Goal: Task Accomplishment & Management: Use online tool/utility

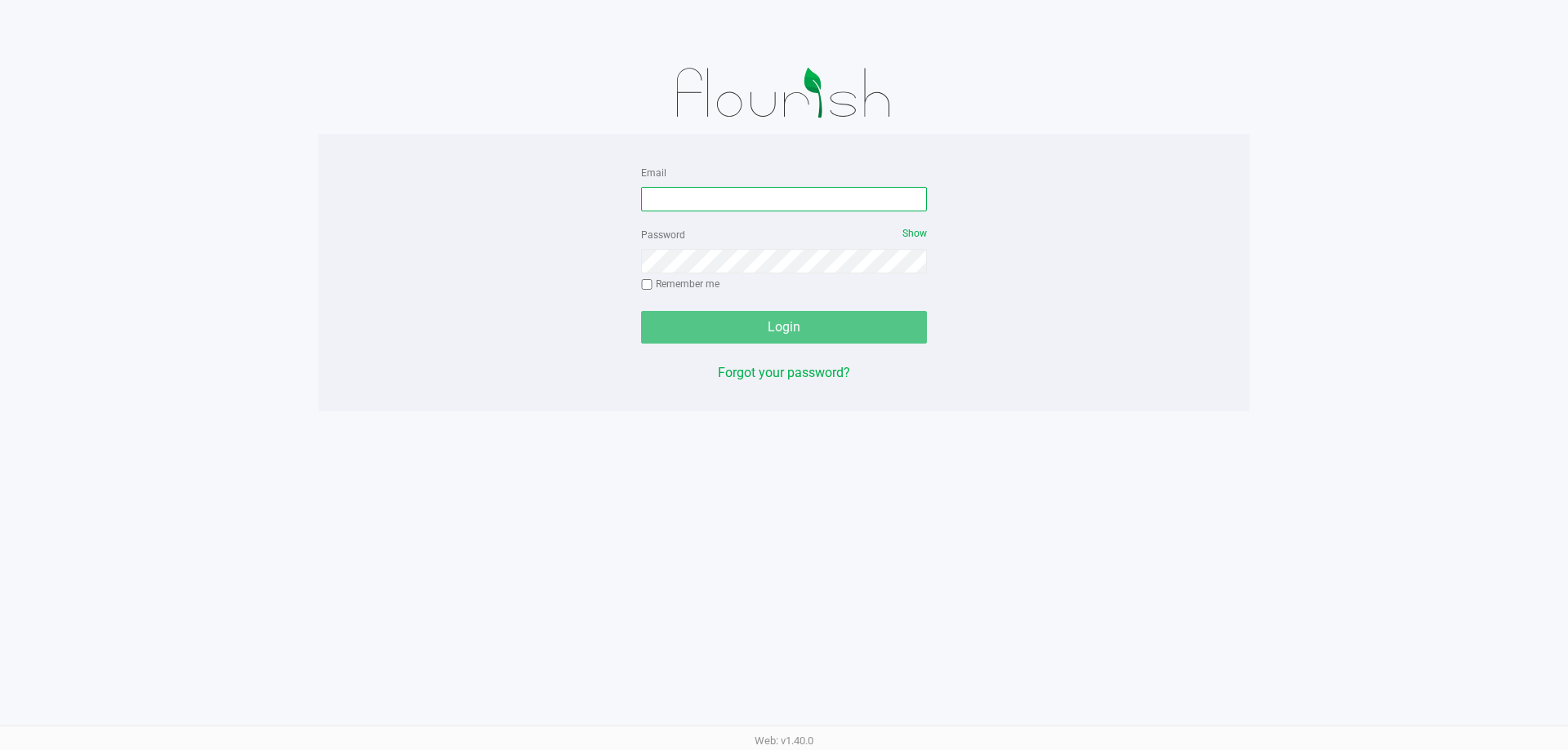
click at [663, 198] on input "Email" at bounding box center [784, 199] width 285 height 25
type input "[EMAIL_ADDRESS][DOMAIN_NAME]"
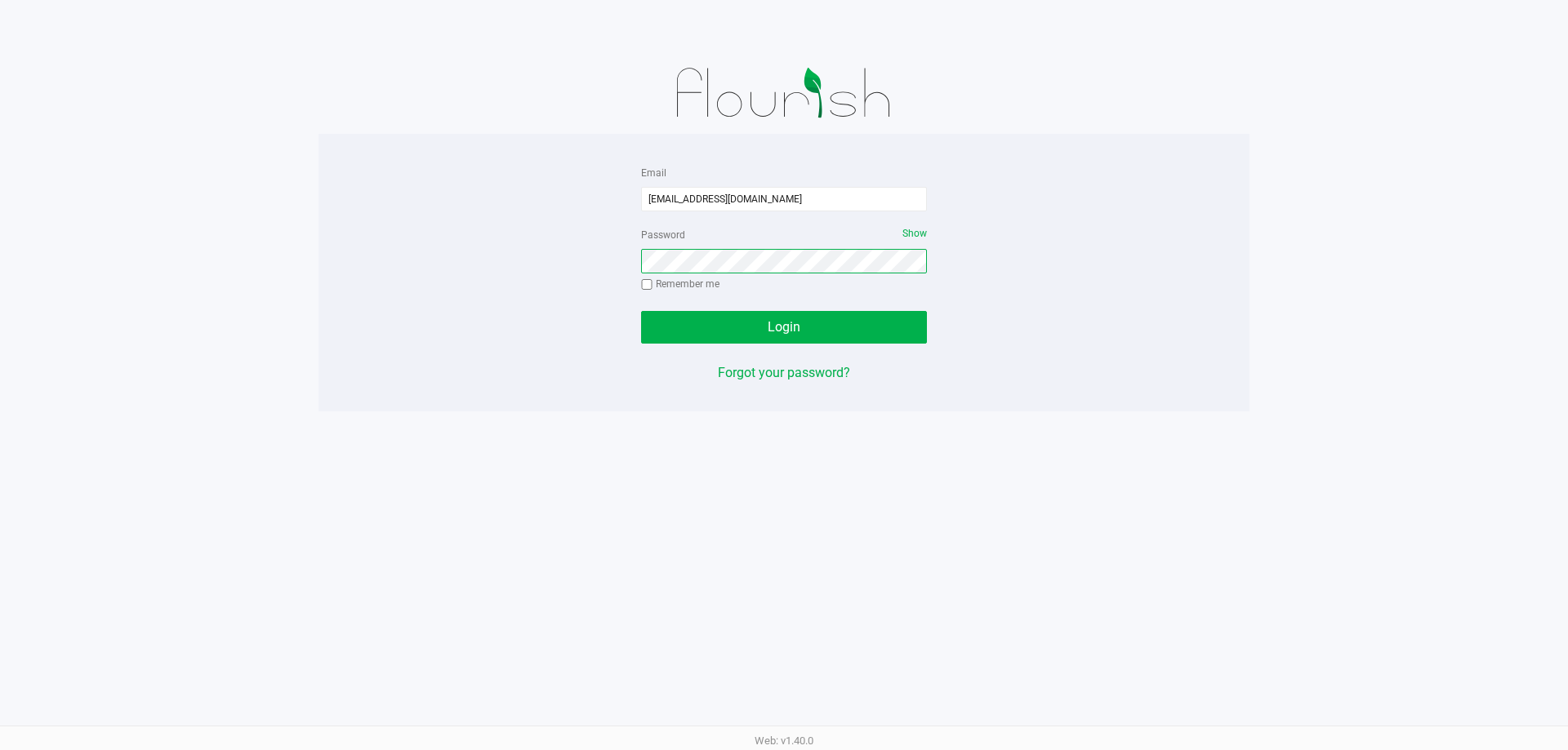
click at [641, 311] on button "Login" at bounding box center [784, 327] width 285 height 32
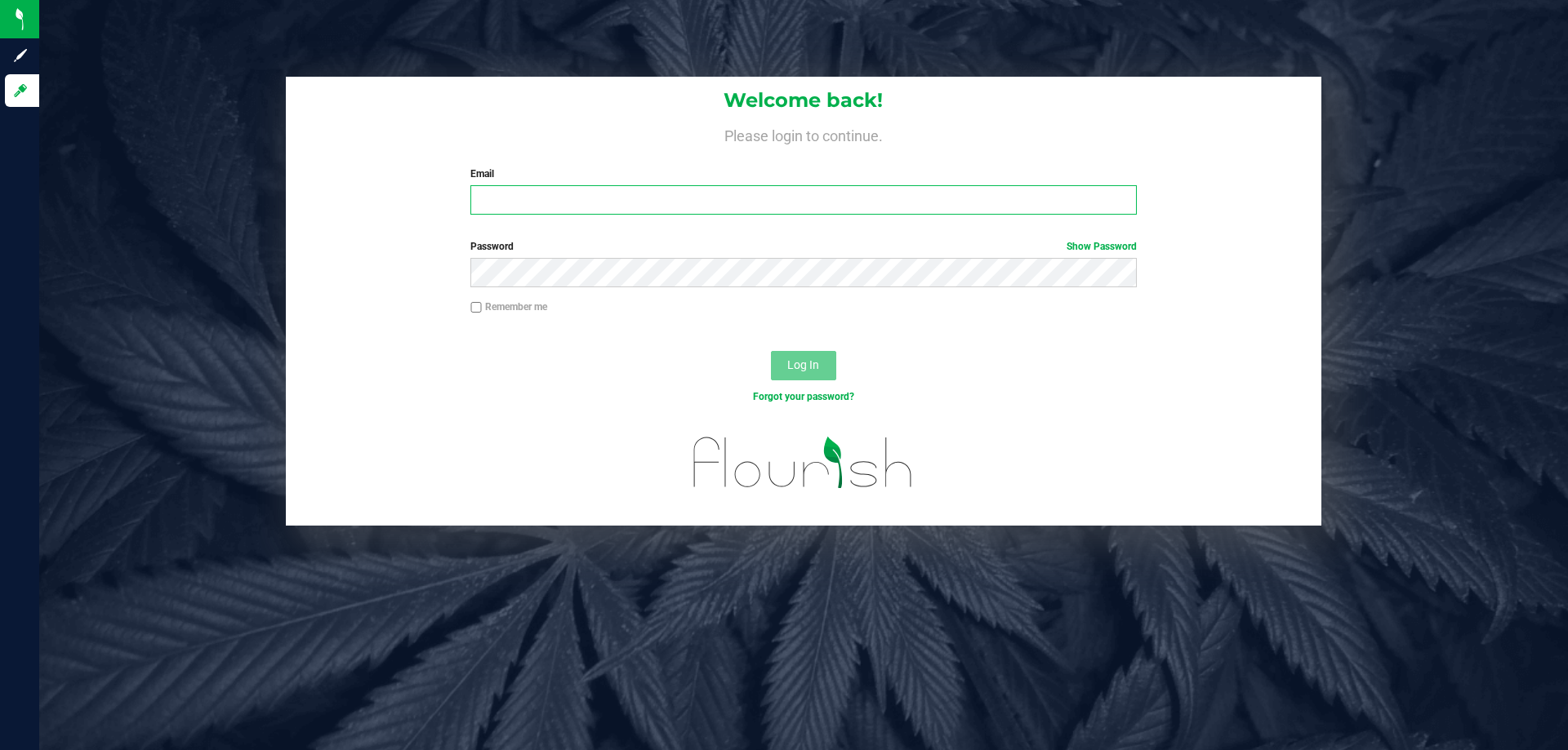
click at [638, 208] on input "Email" at bounding box center [803, 199] width 665 height 30
type input "[EMAIL_ADDRESS][DOMAIN_NAME]"
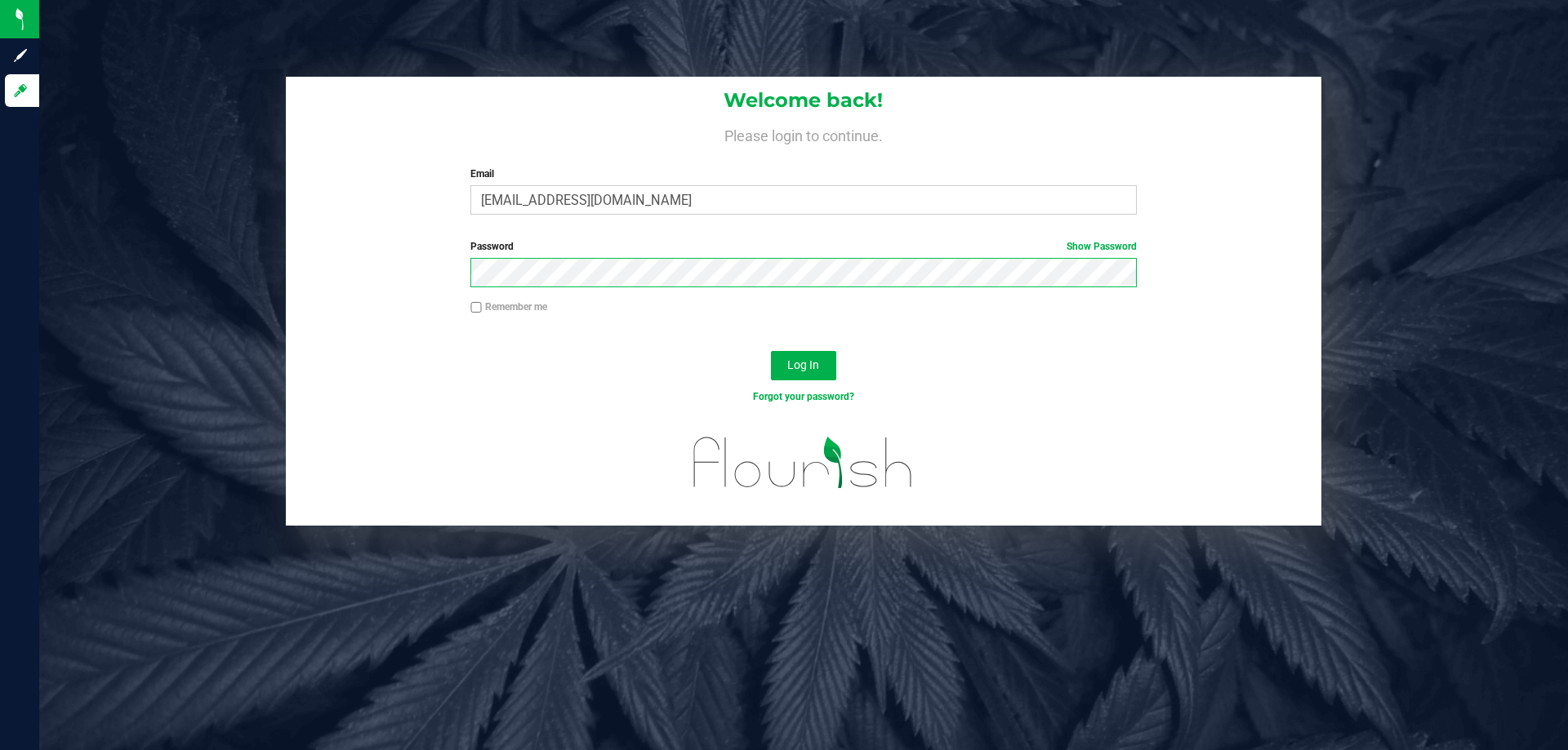
click at [771, 351] on button "Log In" at bounding box center [804, 365] width 65 height 30
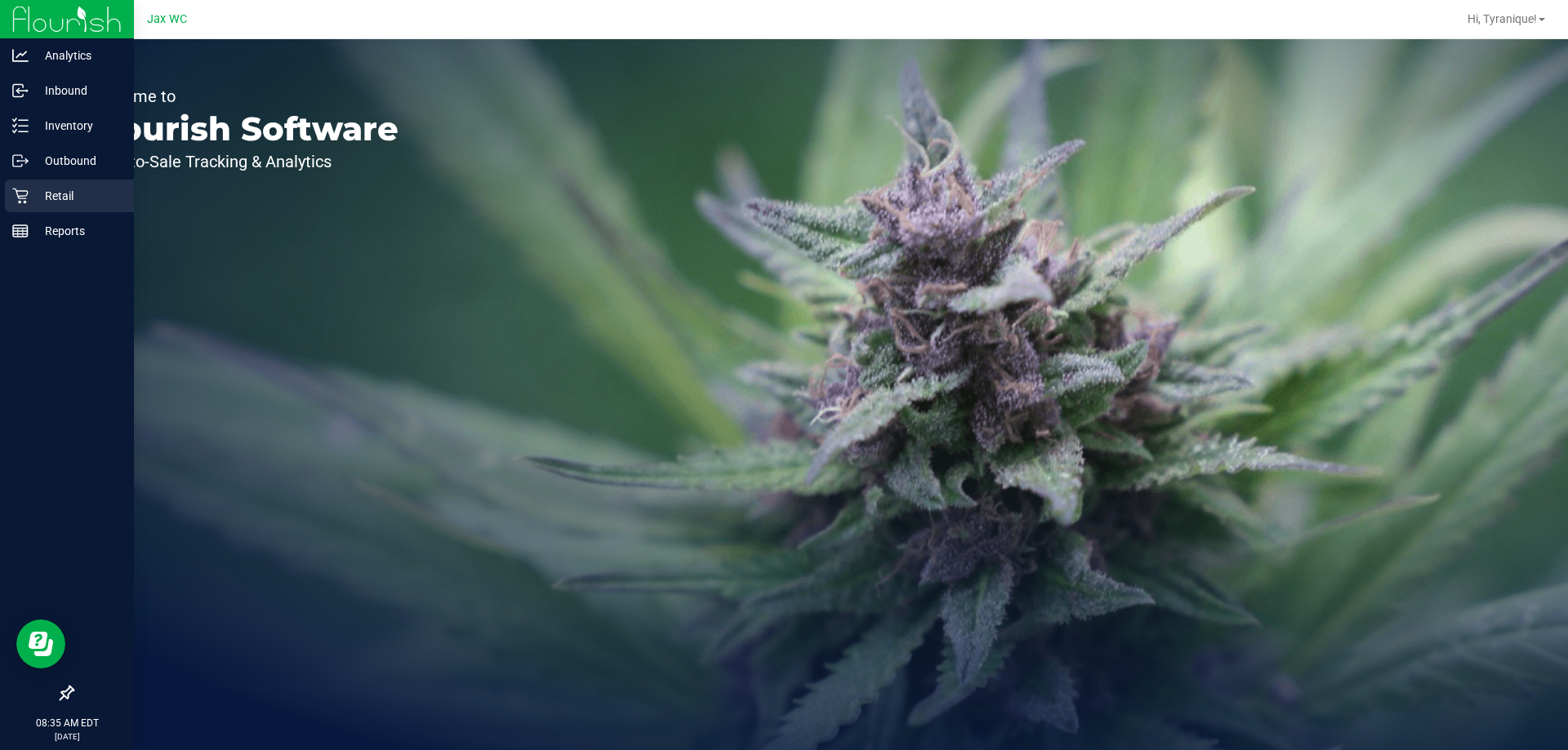
click at [37, 211] on div "Retail" at bounding box center [69, 196] width 129 height 32
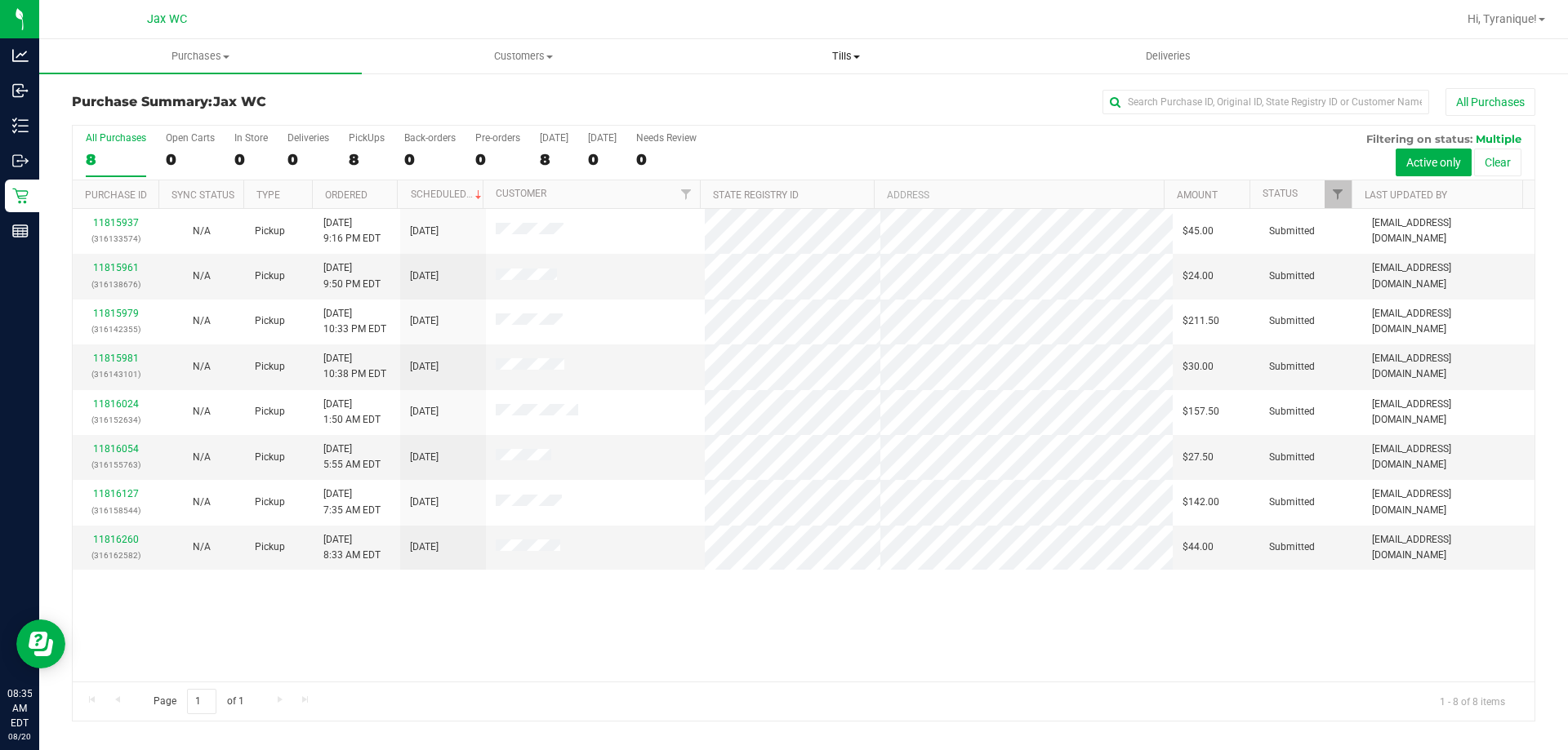
click at [859, 56] on span at bounding box center [856, 56] width 7 height 3
click at [795, 98] on li "Manage tills" at bounding box center [846, 98] width 323 height 20
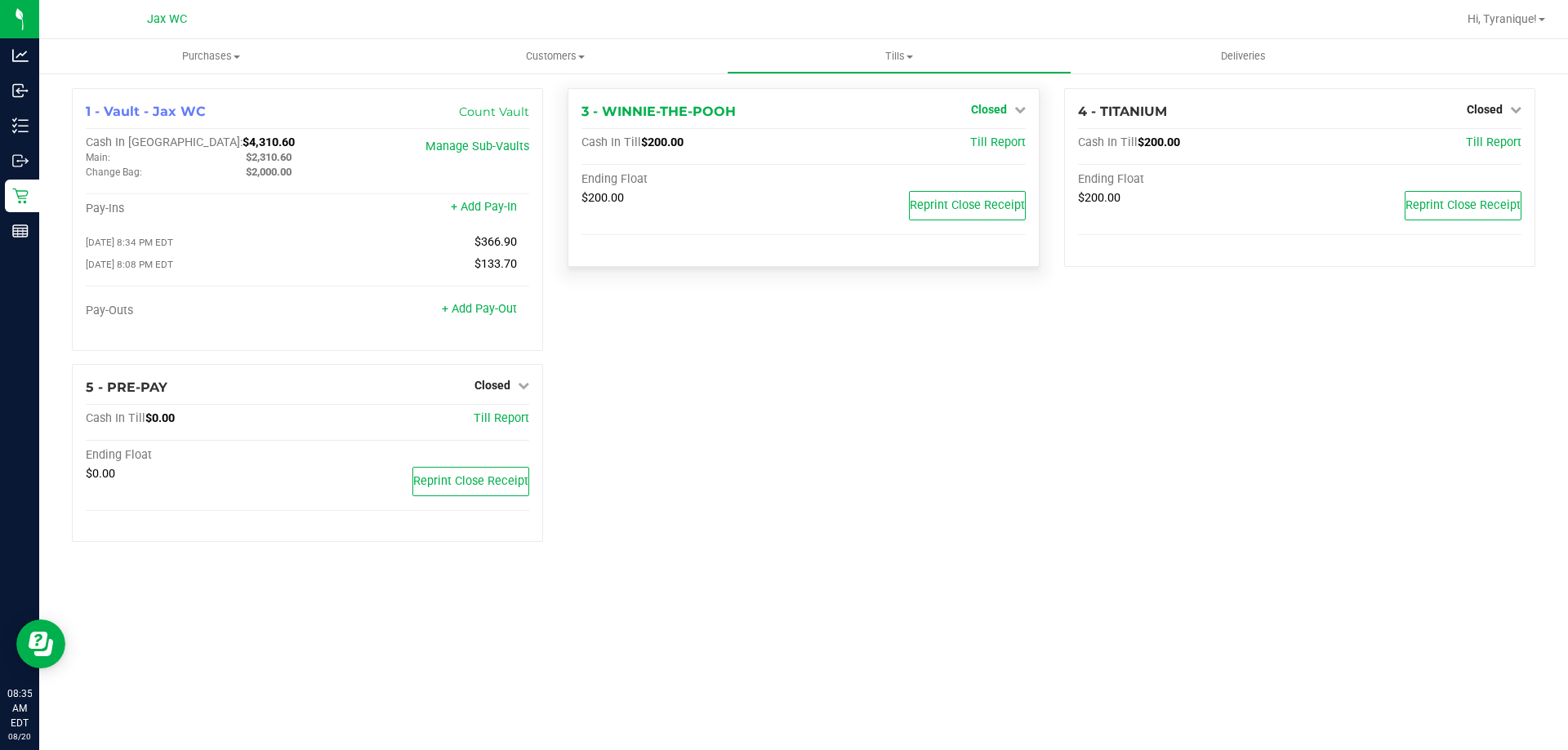
click at [1017, 105] on icon at bounding box center [1020, 110] width 11 height 11
click at [1002, 147] on link "Open Till" at bounding box center [988, 144] width 43 height 13
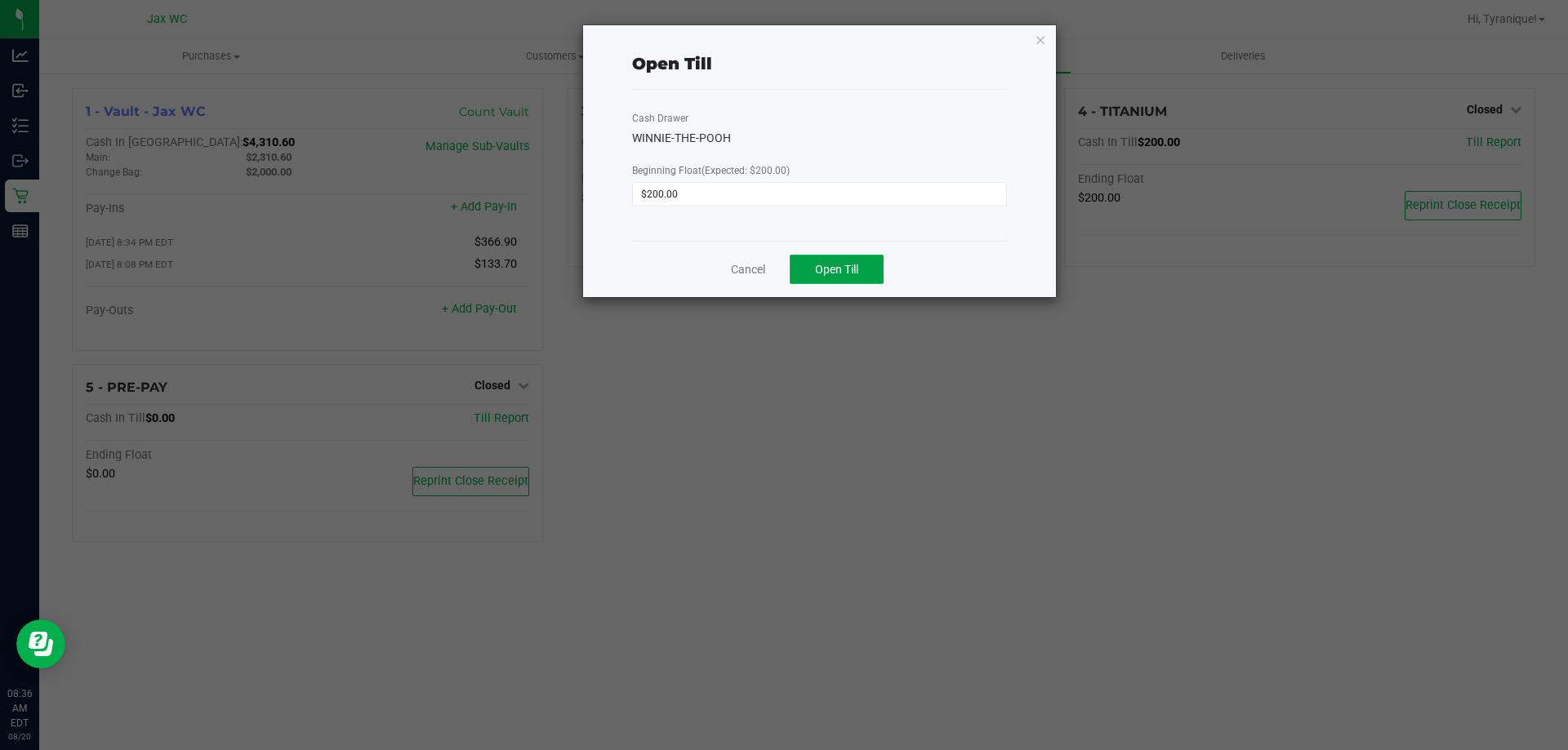
click at [856, 273] on span "Open Till" at bounding box center [836, 270] width 43 height 13
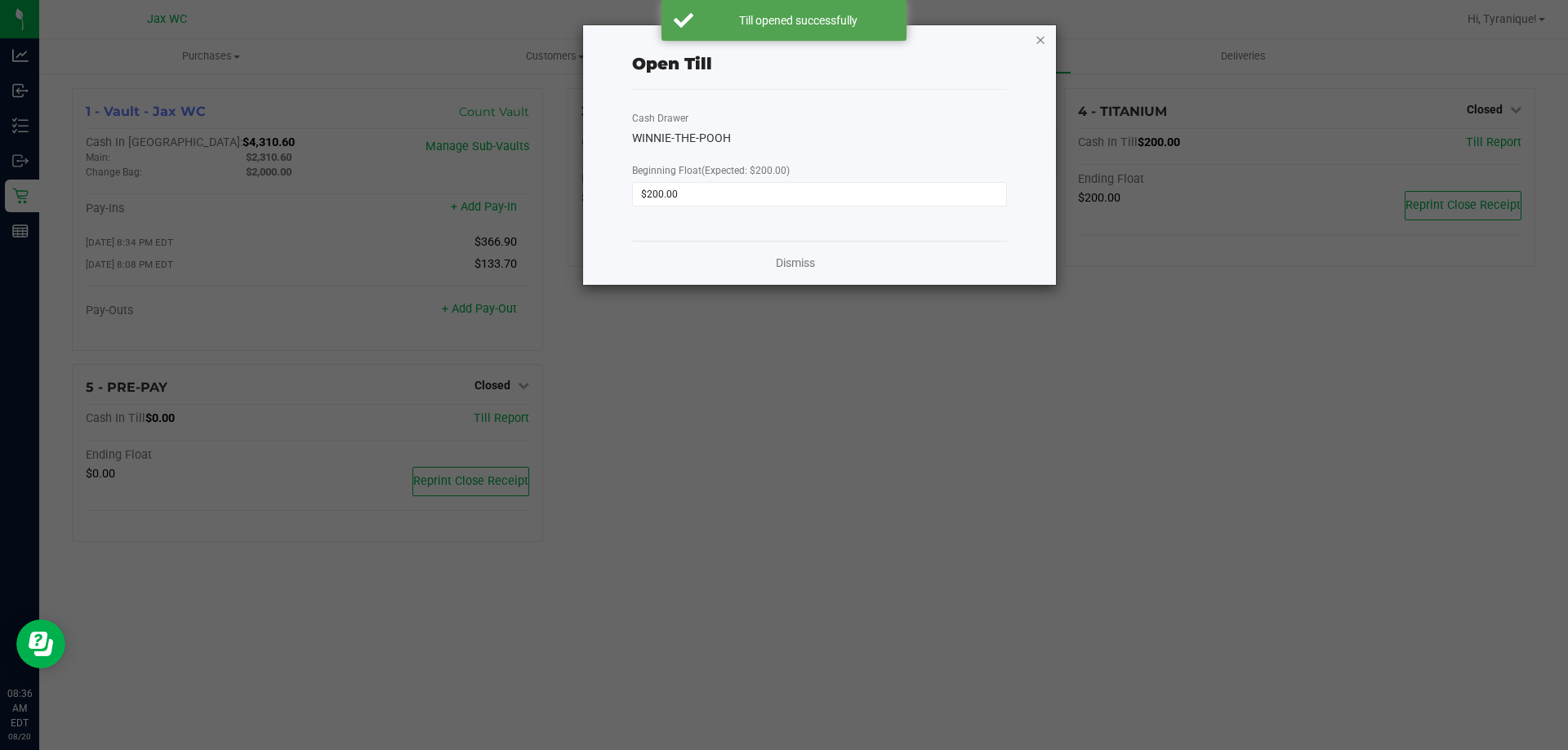
click at [1040, 37] on icon "button" at bounding box center [1040, 39] width 11 height 20
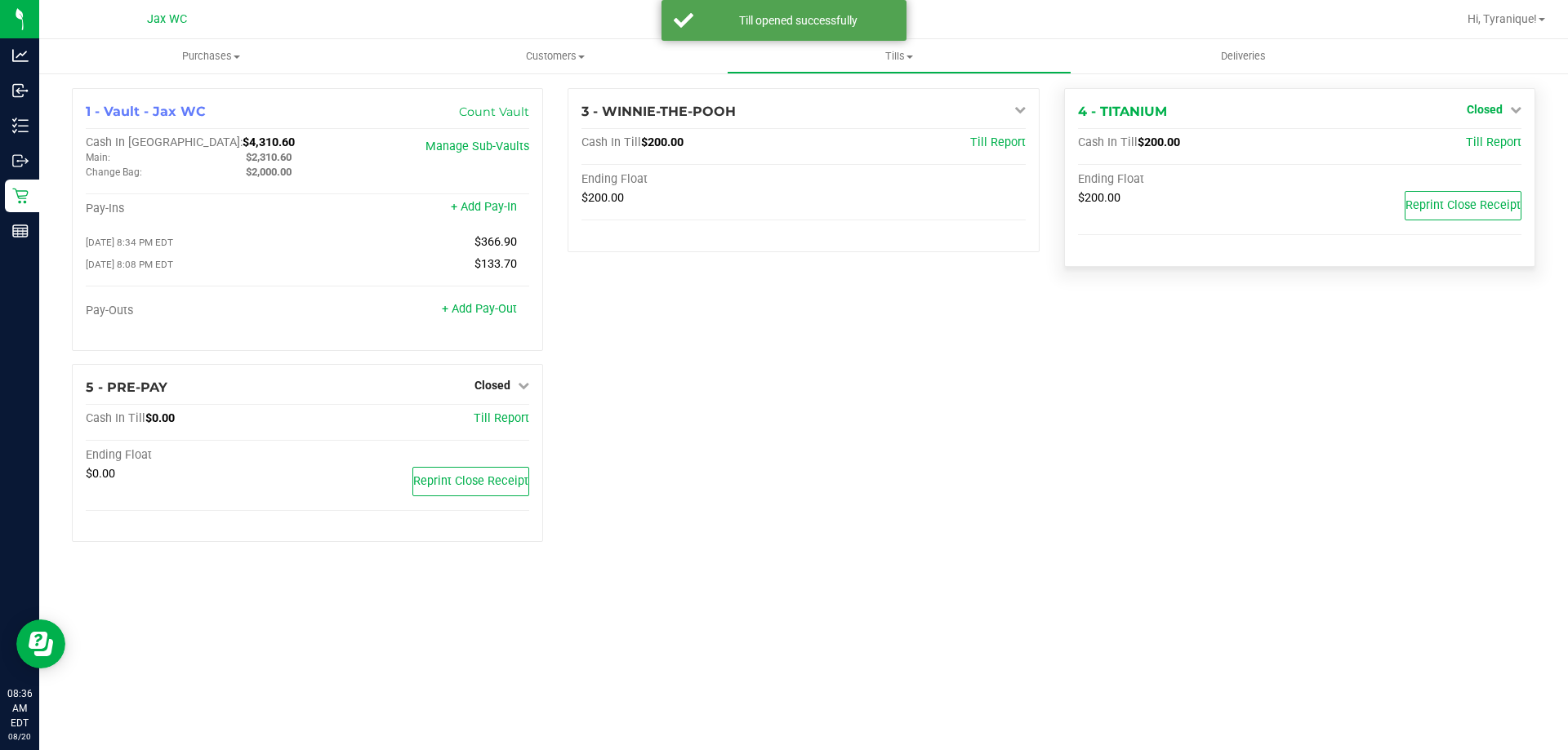
click at [1519, 112] on icon at bounding box center [1516, 110] width 11 height 11
click at [1476, 138] on link "Open Till" at bounding box center [1483, 144] width 43 height 13
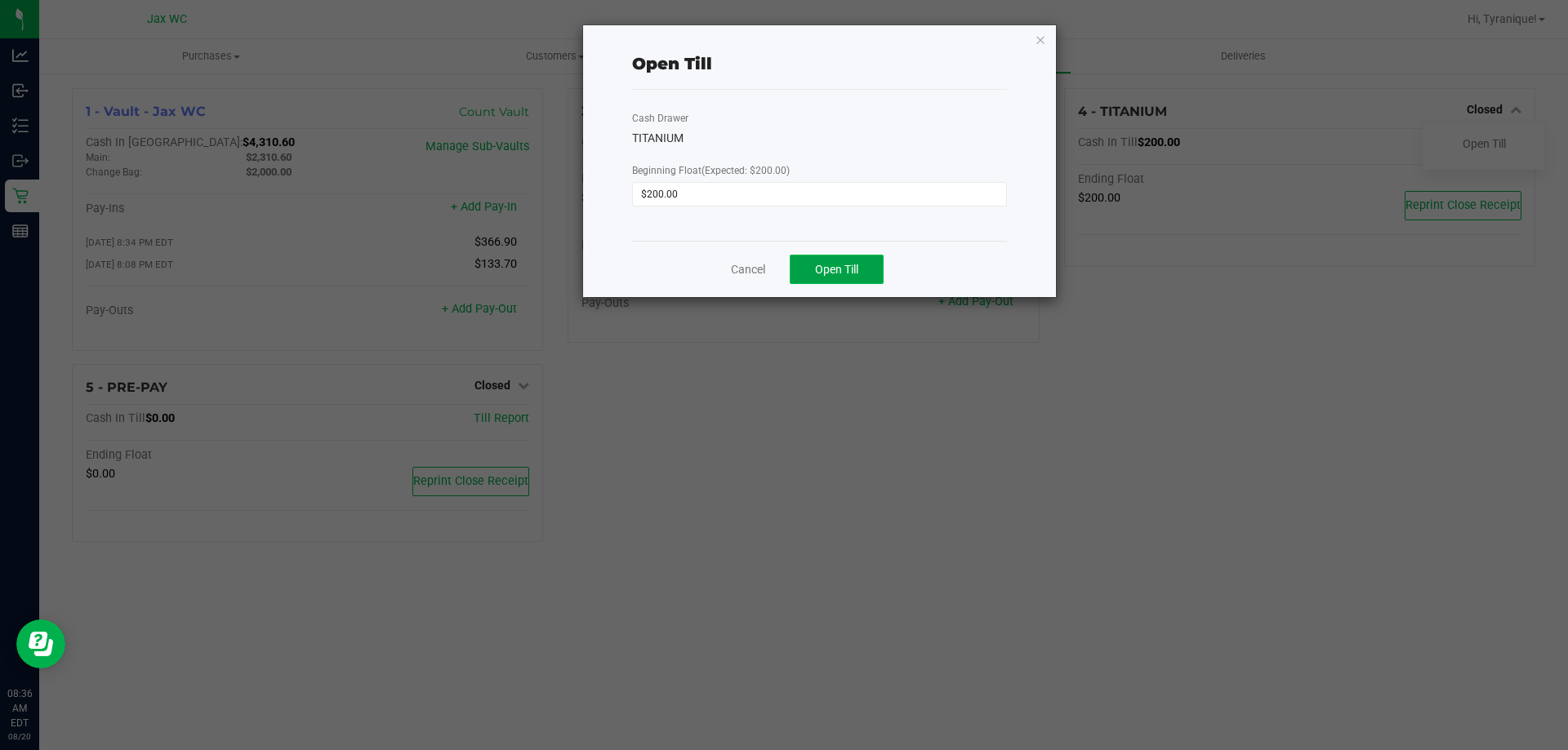
click at [826, 261] on button "Open Till" at bounding box center [836, 269] width 94 height 30
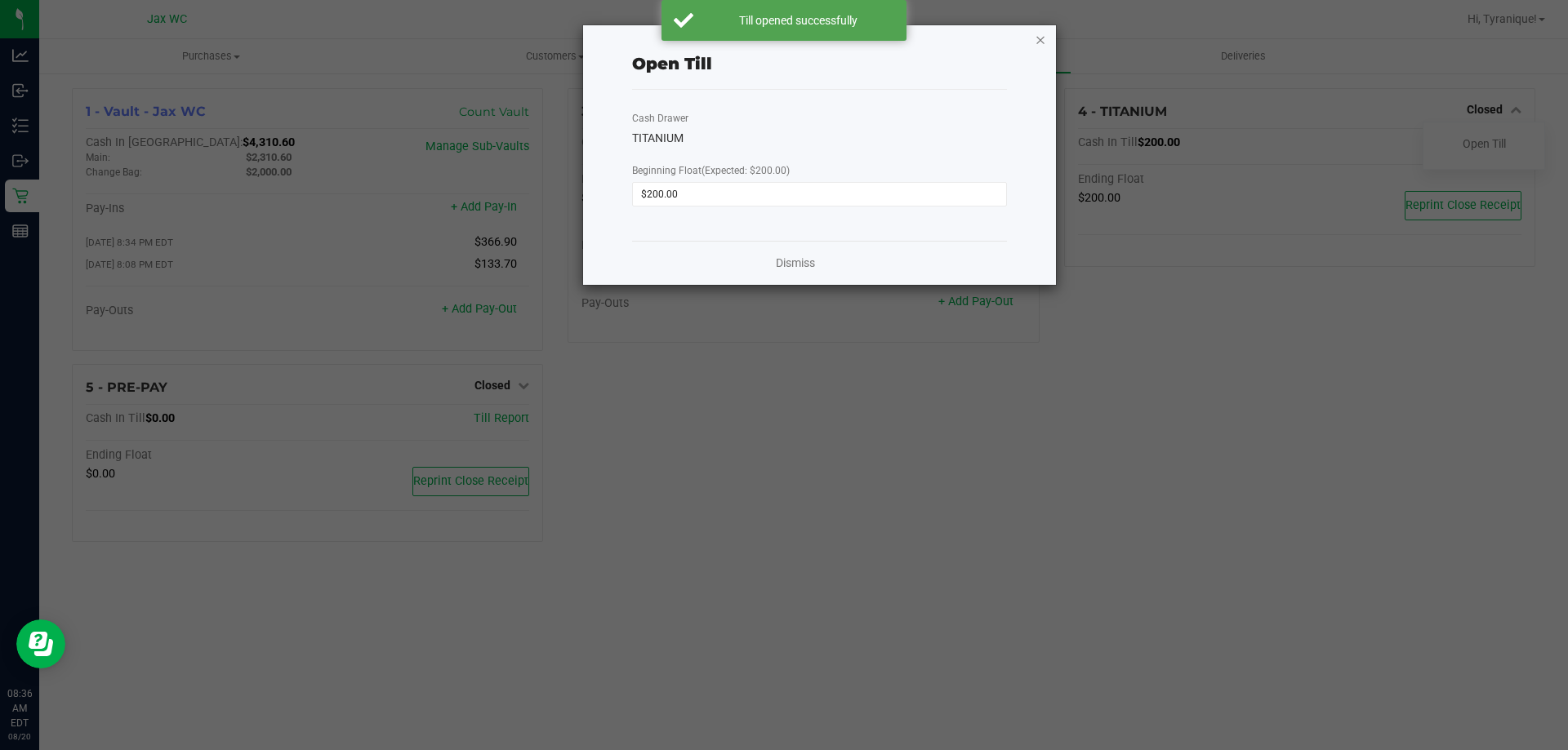
click at [1035, 32] on icon "button" at bounding box center [1040, 39] width 11 height 20
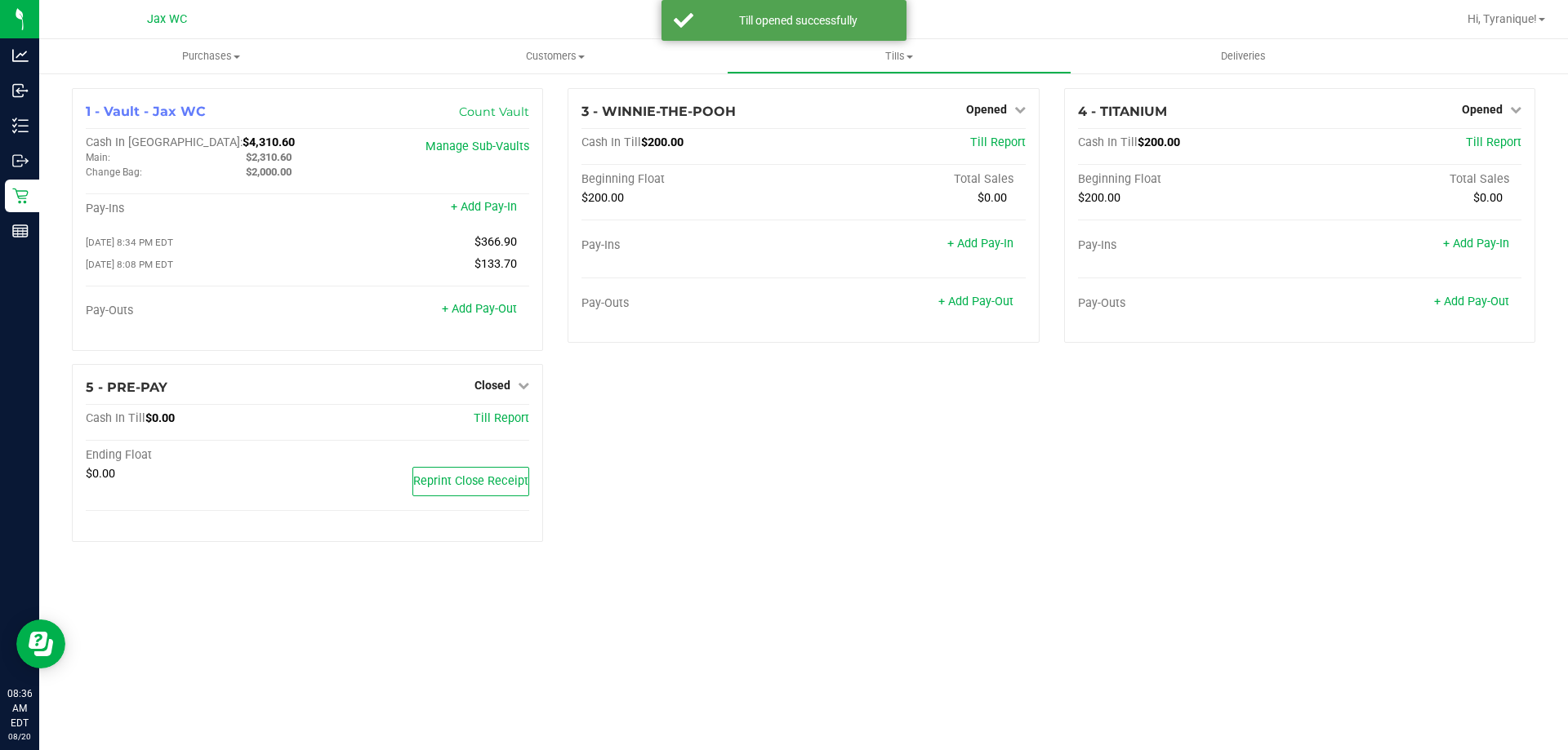
click at [800, 387] on div "1 - Vault - Jax WC Count Vault Cash In Vault: $4,310.60 Main: $2,310.60 Change …" at bounding box center [803, 321] width 1488 height 467
click at [509, 385] on span "Closed" at bounding box center [492, 385] width 36 height 13
click at [510, 426] on link "Open Till" at bounding box center [491, 419] width 43 height 13
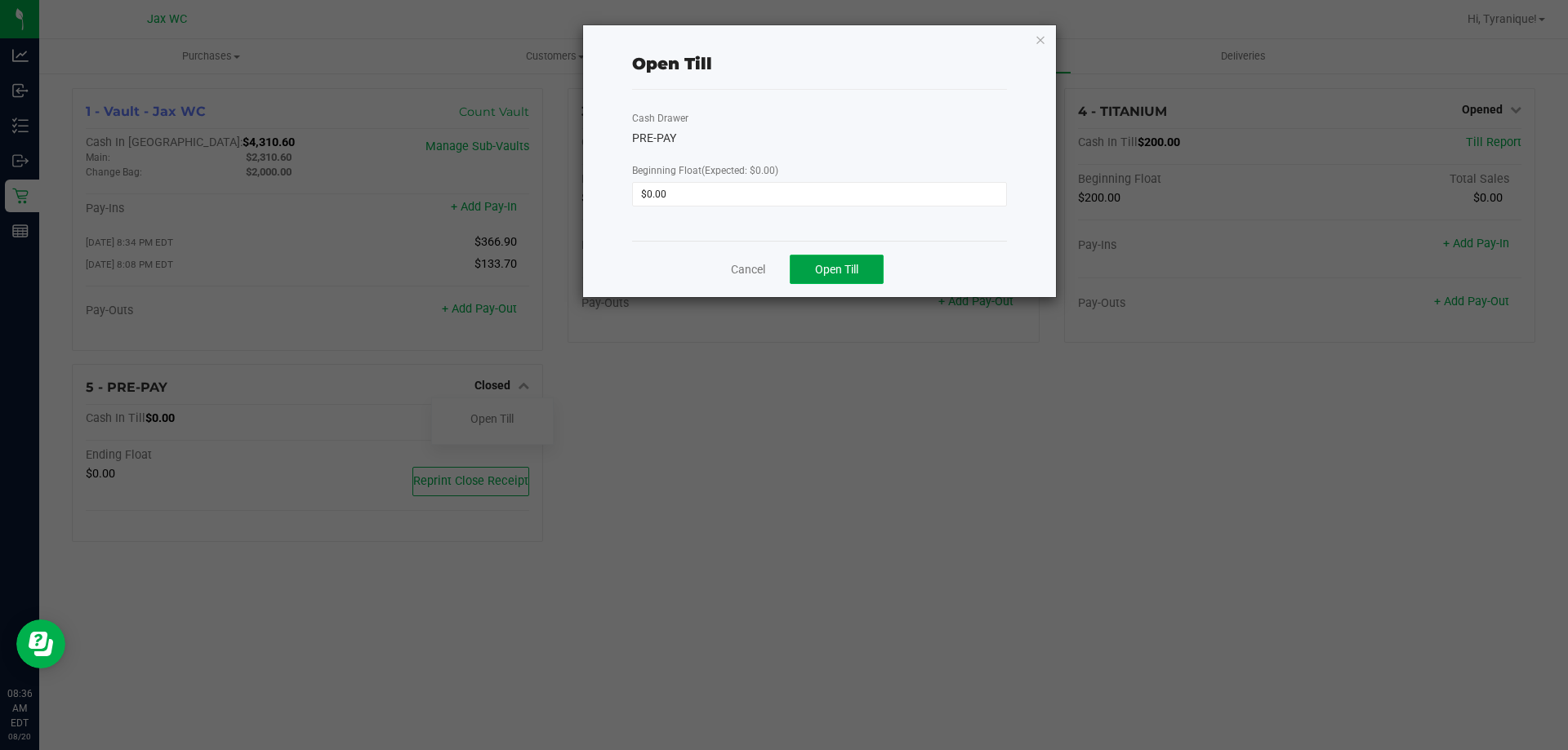
click at [851, 259] on button "Open Till" at bounding box center [836, 269] width 94 height 30
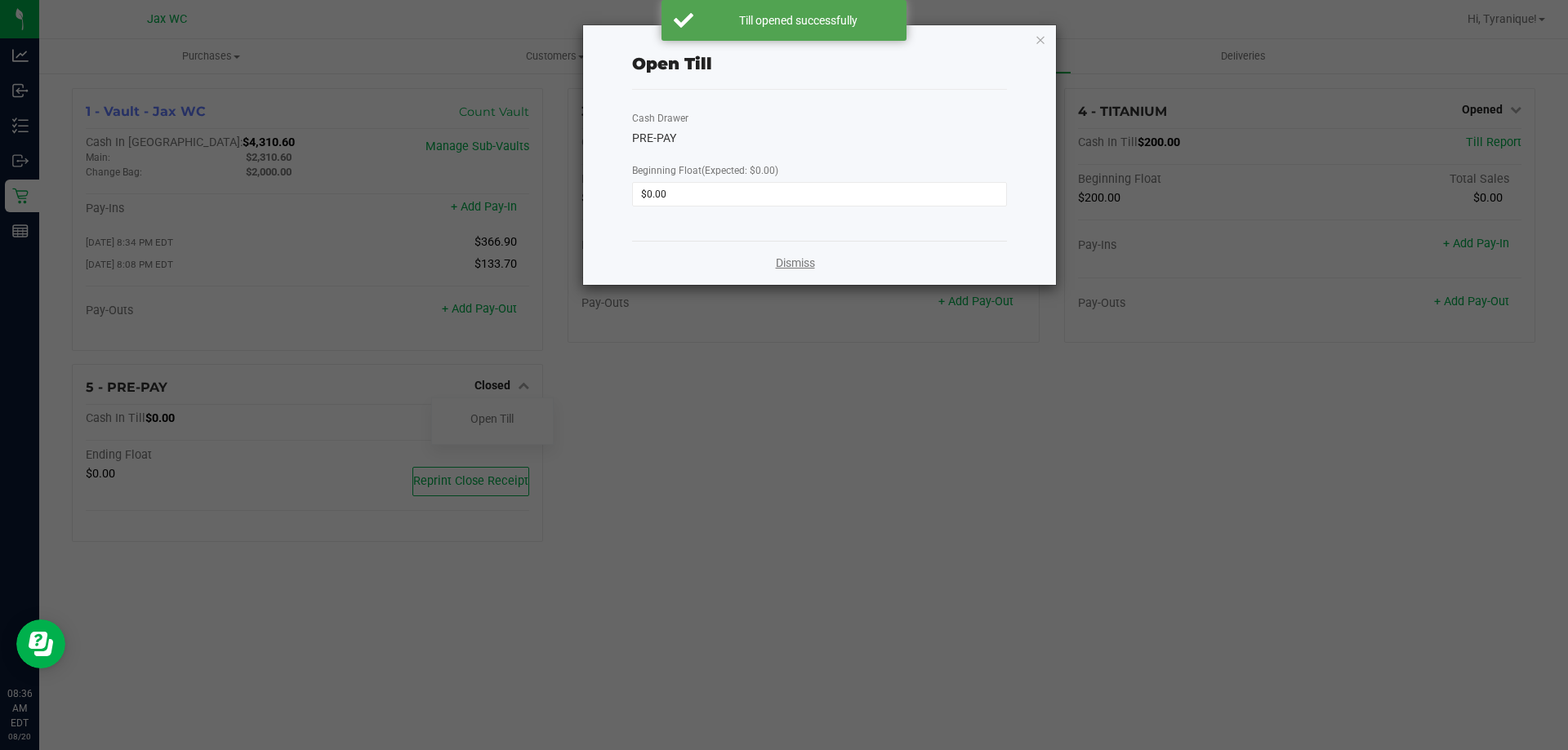
click at [804, 263] on link "Dismiss" at bounding box center [795, 263] width 39 height 17
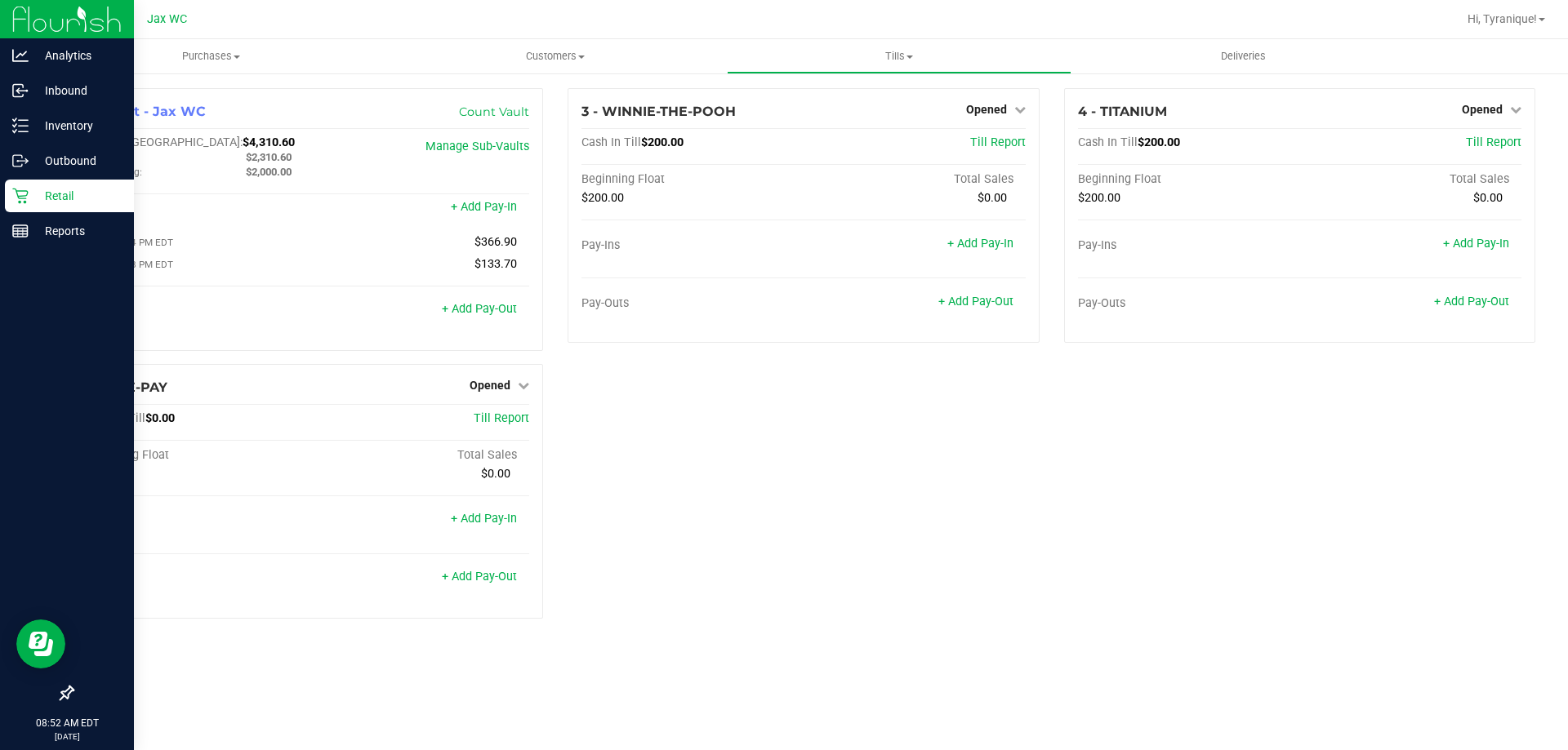
click at [0, 198] on link "Retail" at bounding box center [67, 197] width 134 height 35
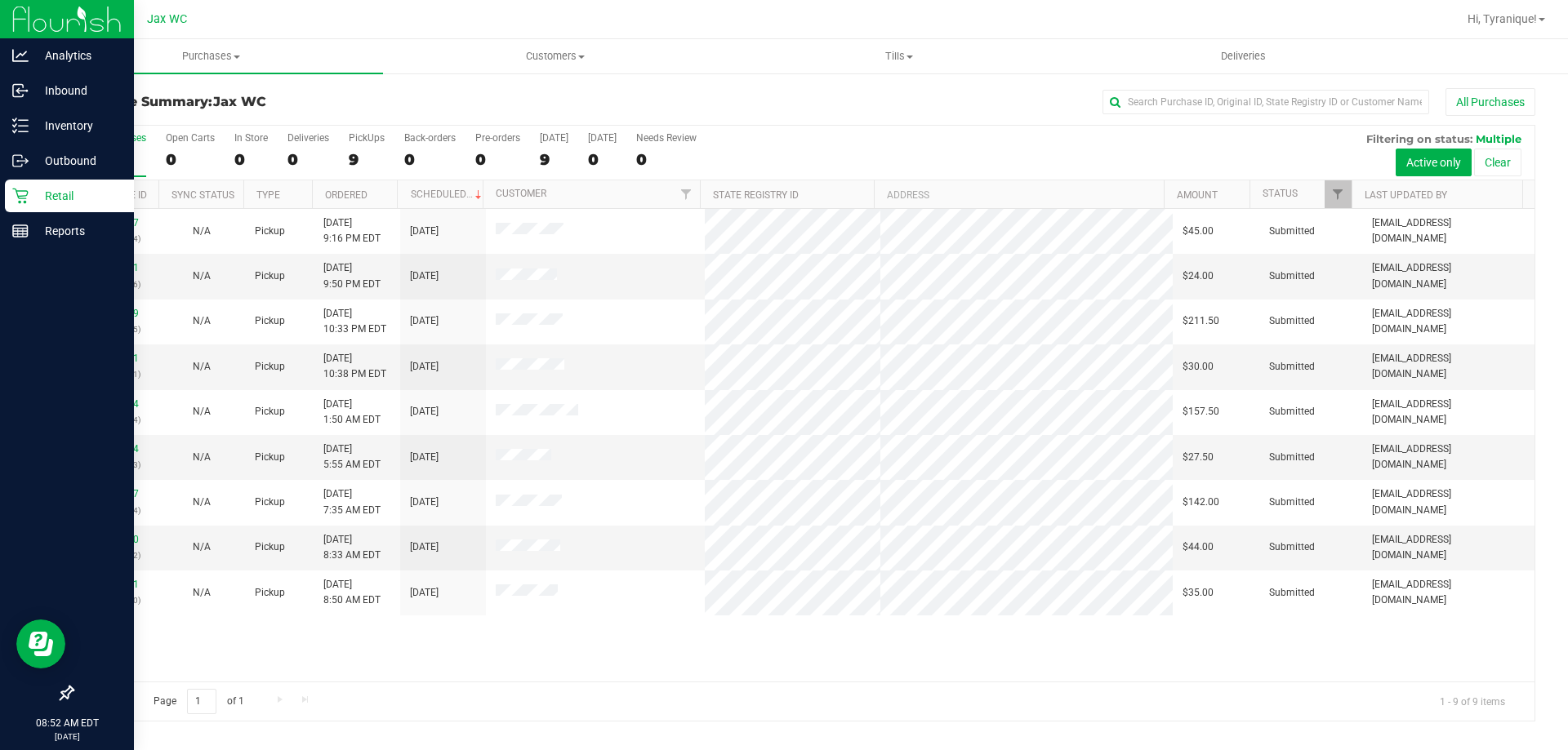
click at [820, 681] on div "Page 1 of 1 1 - 9 of 9 items" at bounding box center [804, 700] width 1462 height 39
click at [41, 123] on p "Inventory" at bounding box center [77, 126] width 98 height 20
click at [76, 117] on p "Inventory" at bounding box center [77, 126] width 98 height 20
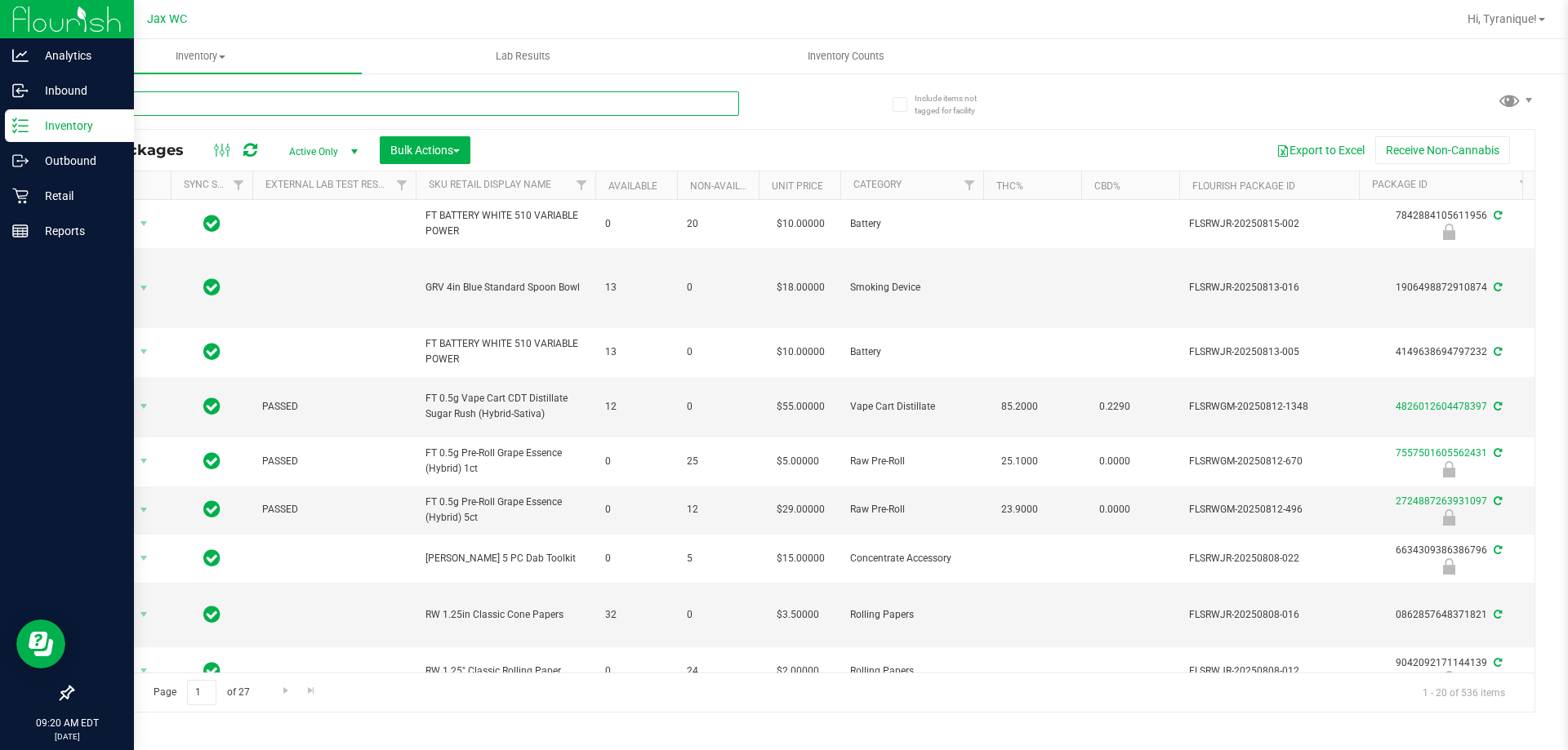
click at [159, 96] on input "text" at bounding box center [405, 104] width 667 height 25
type input "4848144414374637"
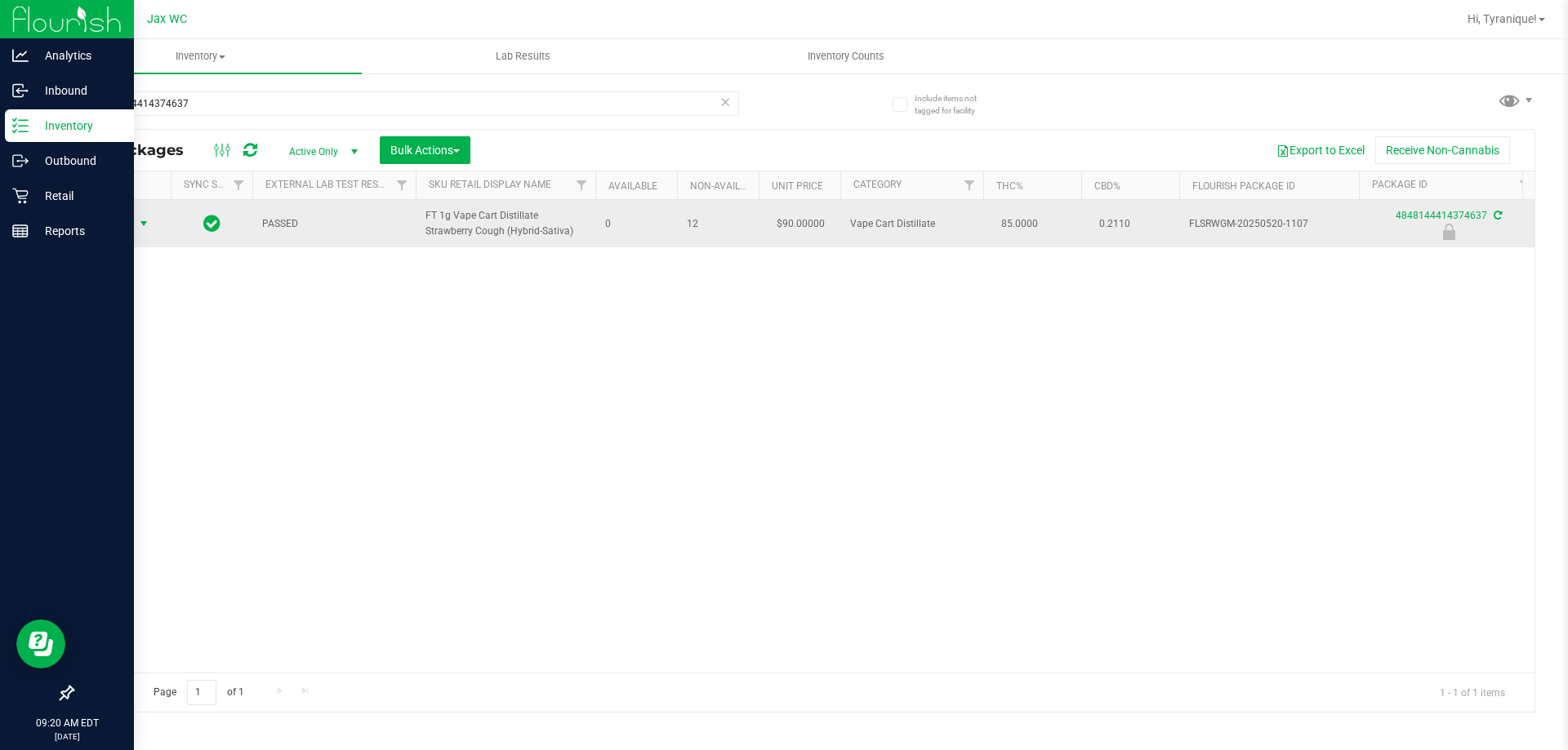
click at [128, 223] on span "Action" at bounding box center [111, 223] width 44 height 23
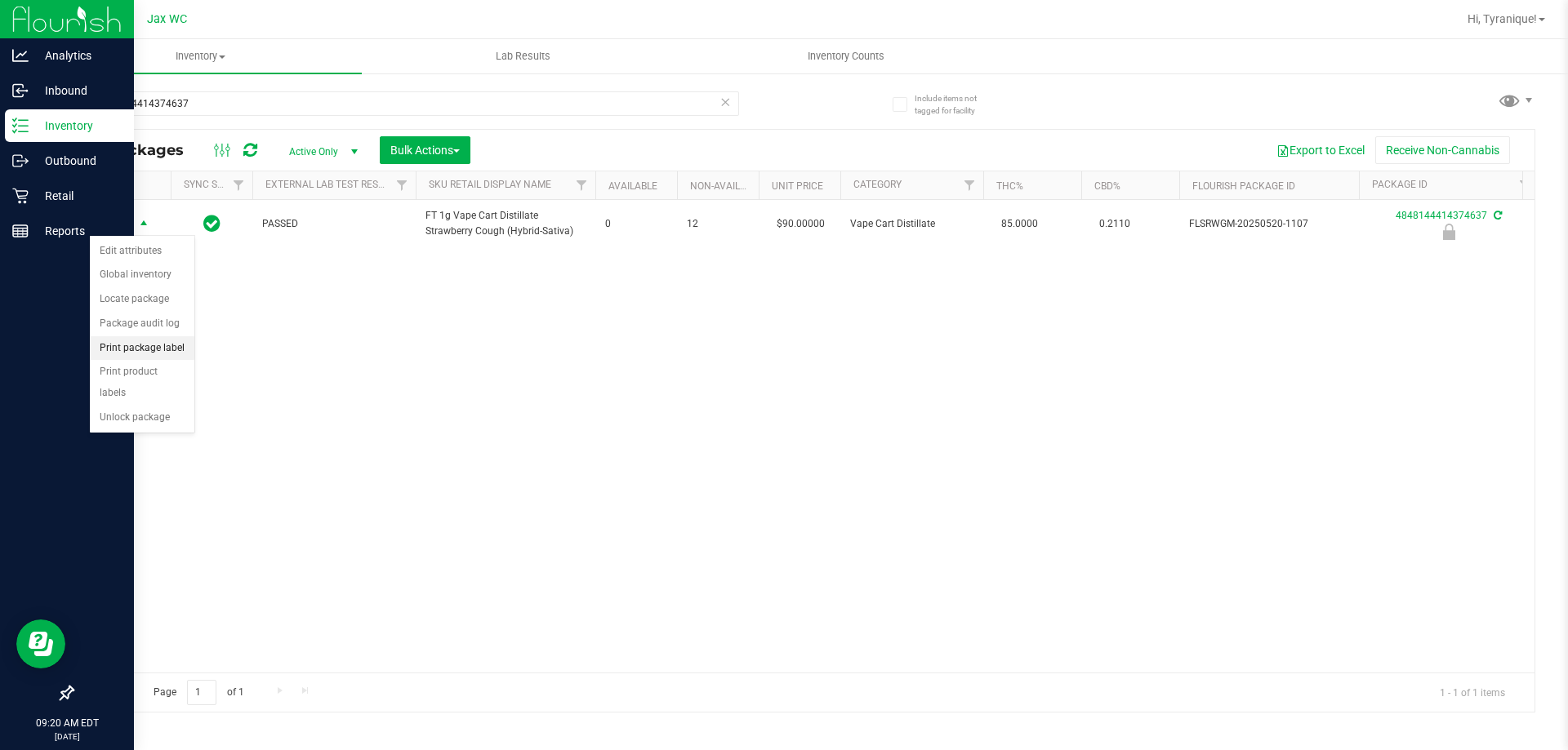
click at [145, 348] on li "Print package label" at bounding box center [142, 349] width 105 height 25
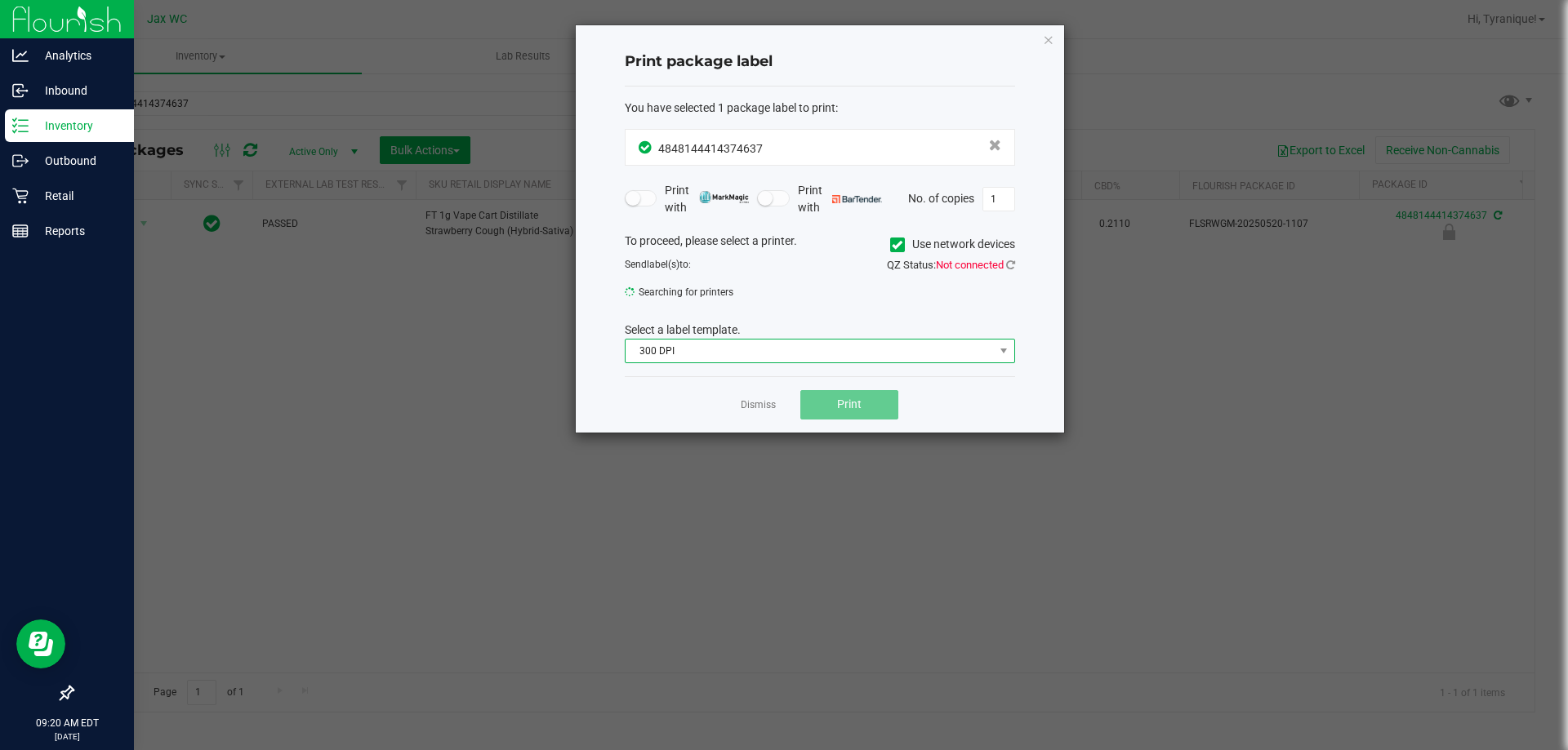
click at [700, 351] on span "300 DPI" at bounding box center [809, 351] width 368 height 23
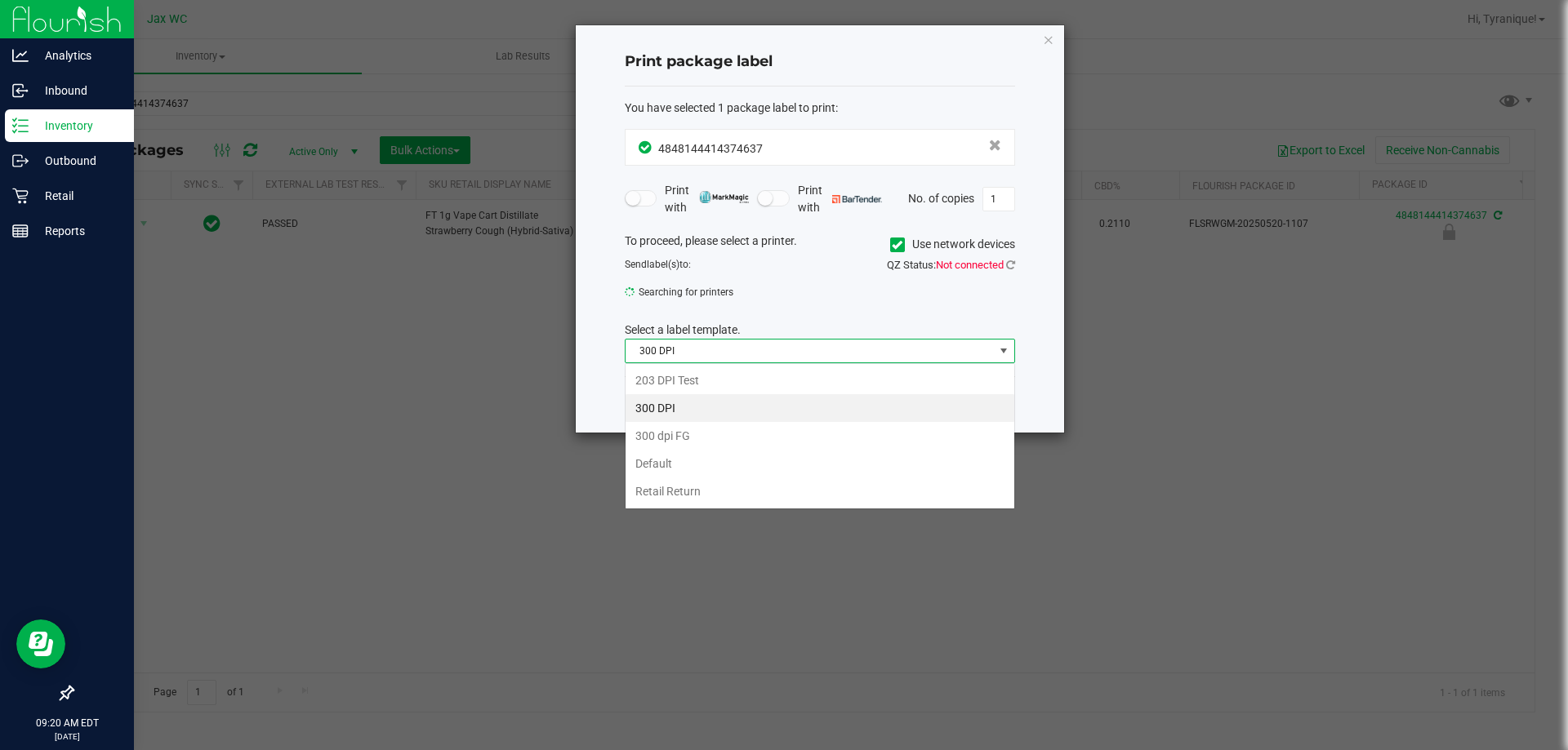
scroll to position [25, 390]
click at [684, 382] on li "203 DPI Test" at bounding box center [819, 380] width 388 height 28
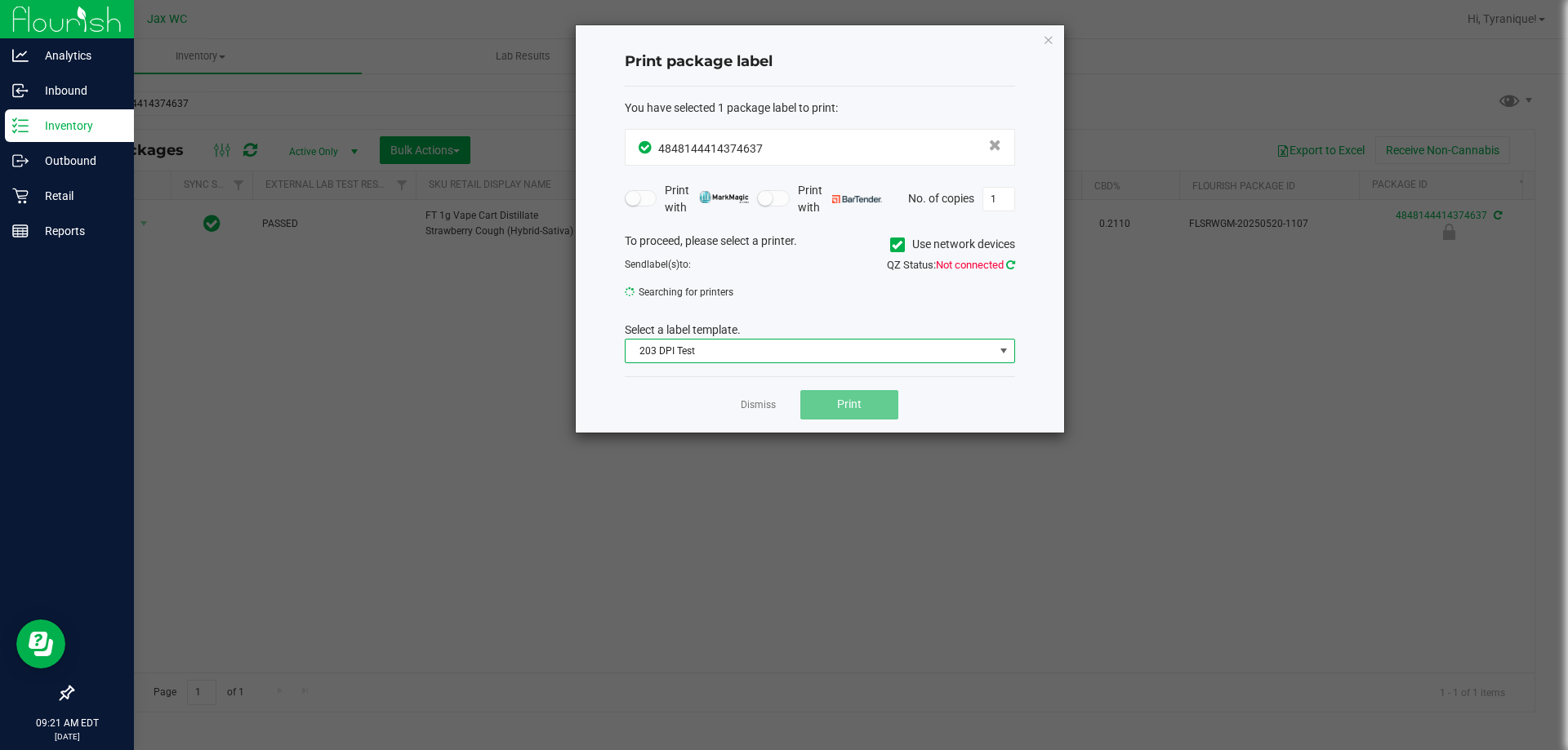
click at [1007, 263] on icon at bounding box center [1010, 264] width 9 height 10
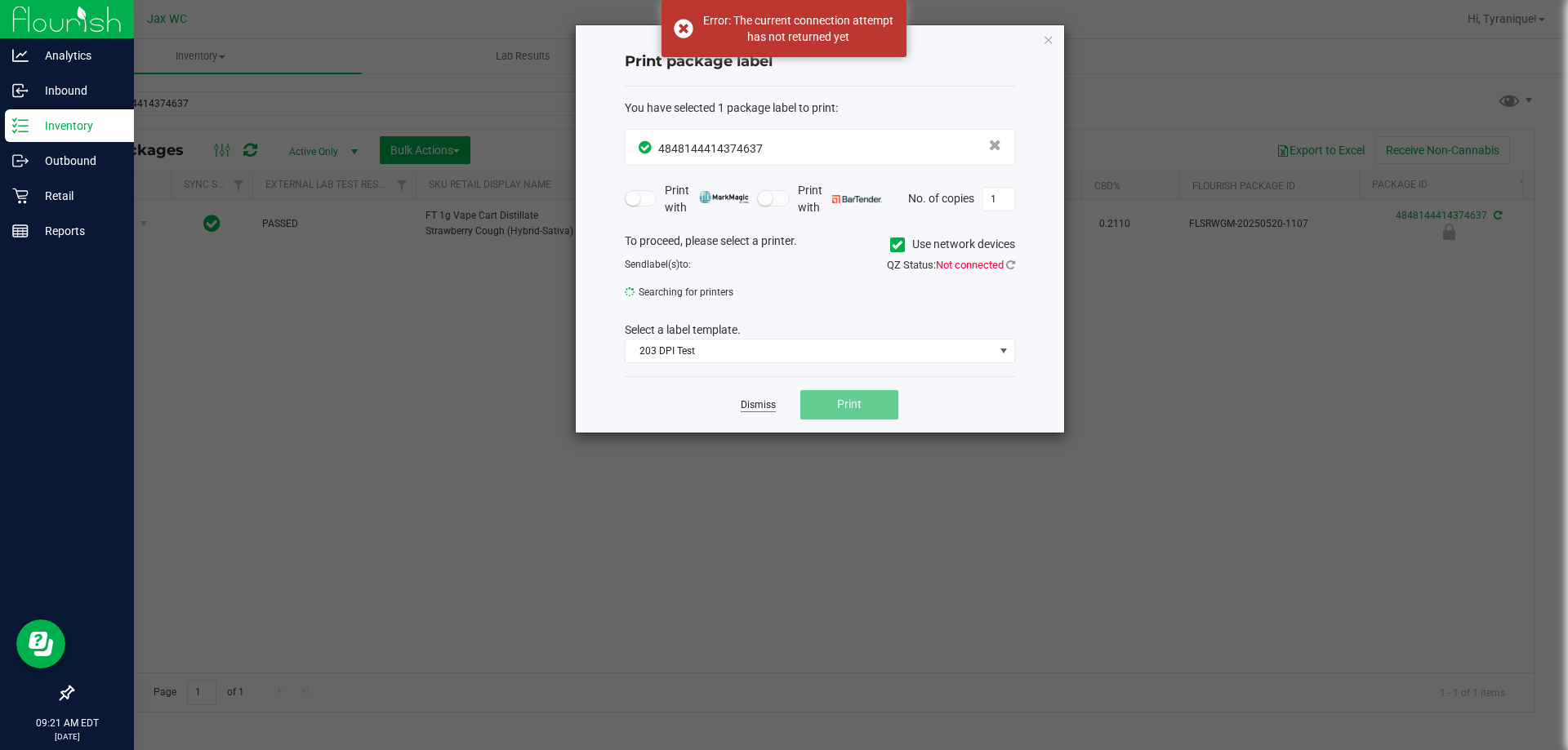
click at [755, 404] on link "Dismiss" at bounding box center [758, 406] width 35 height 14
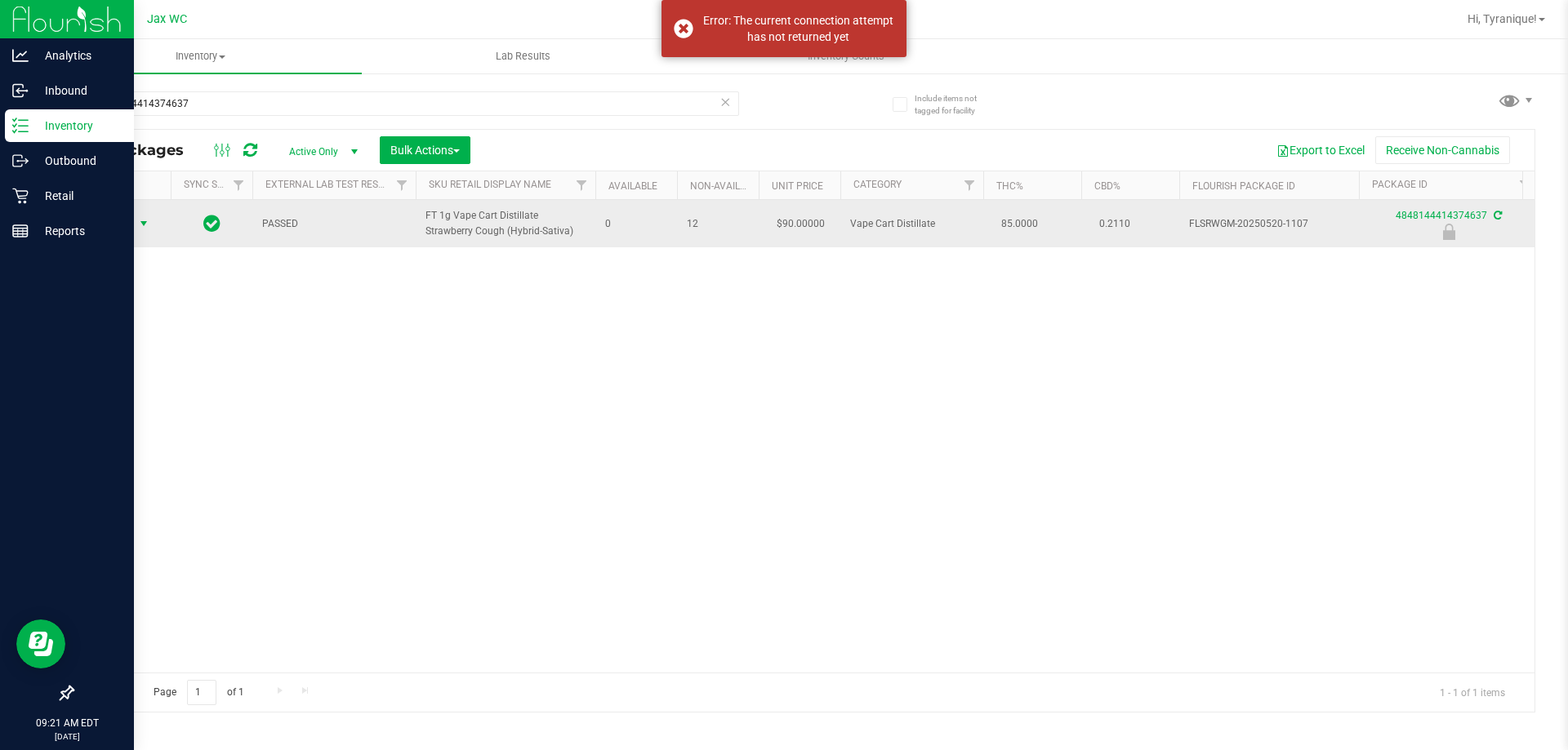
click at [120, 221] on span "Action" at bounding box center [111, 223] width 44 height 23
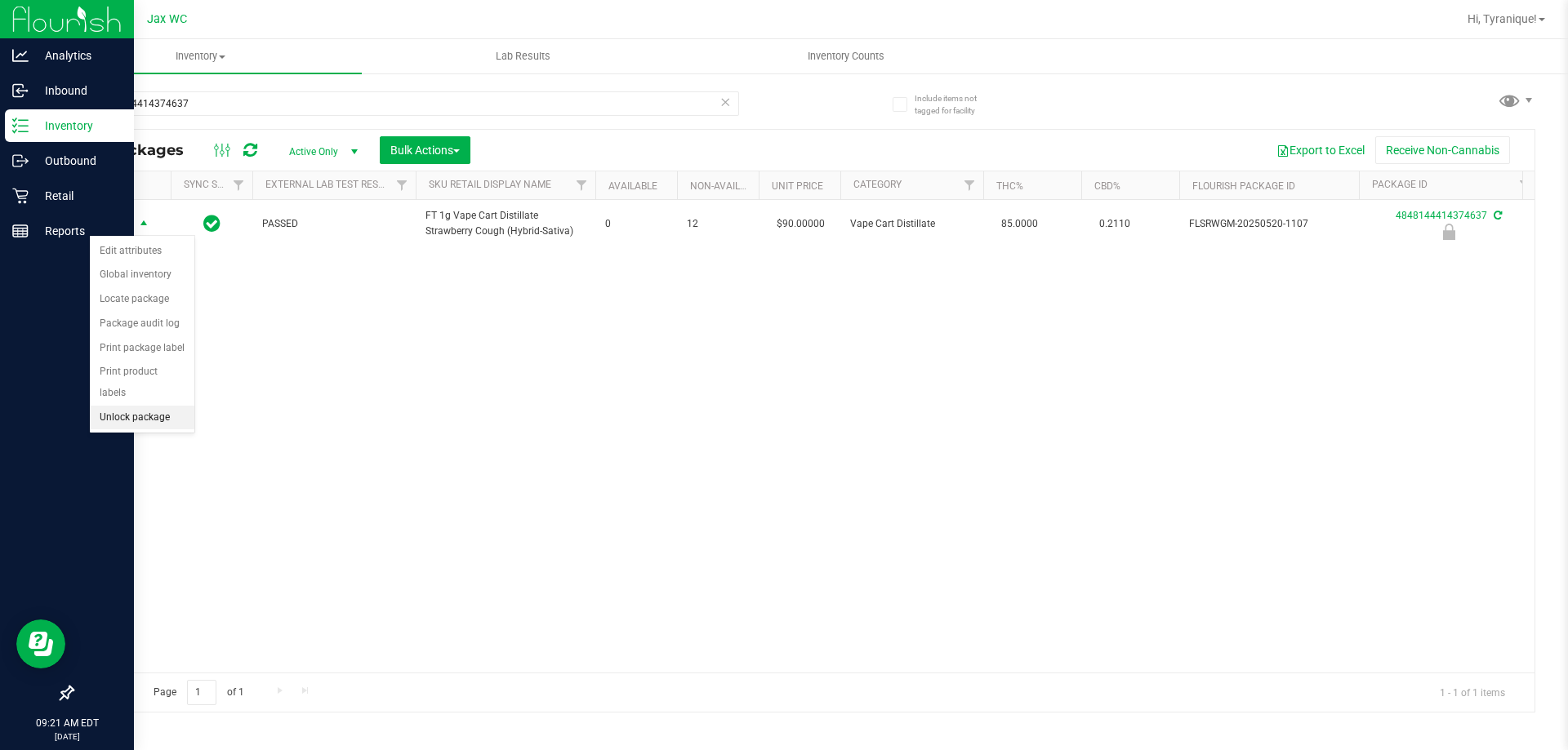
click at [161, 406] on li "Unlock package" at bounding box center [142, 418] width 105 height 25
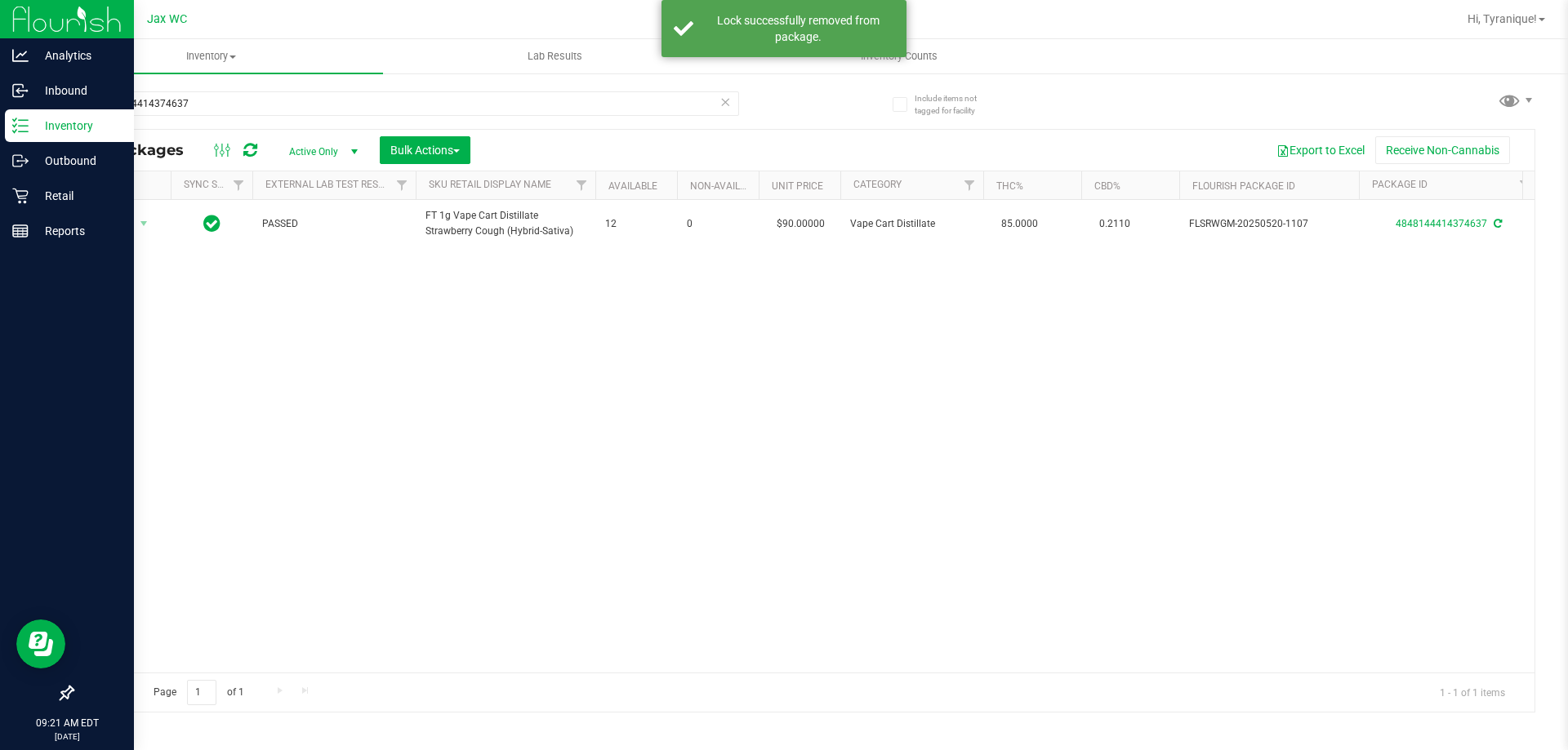
click at [113, 737] on div "Inventory All packages All inventory Waste log Create inventory Lab Results Inv…" at bounding box center [804, 394] width 1529 height 711
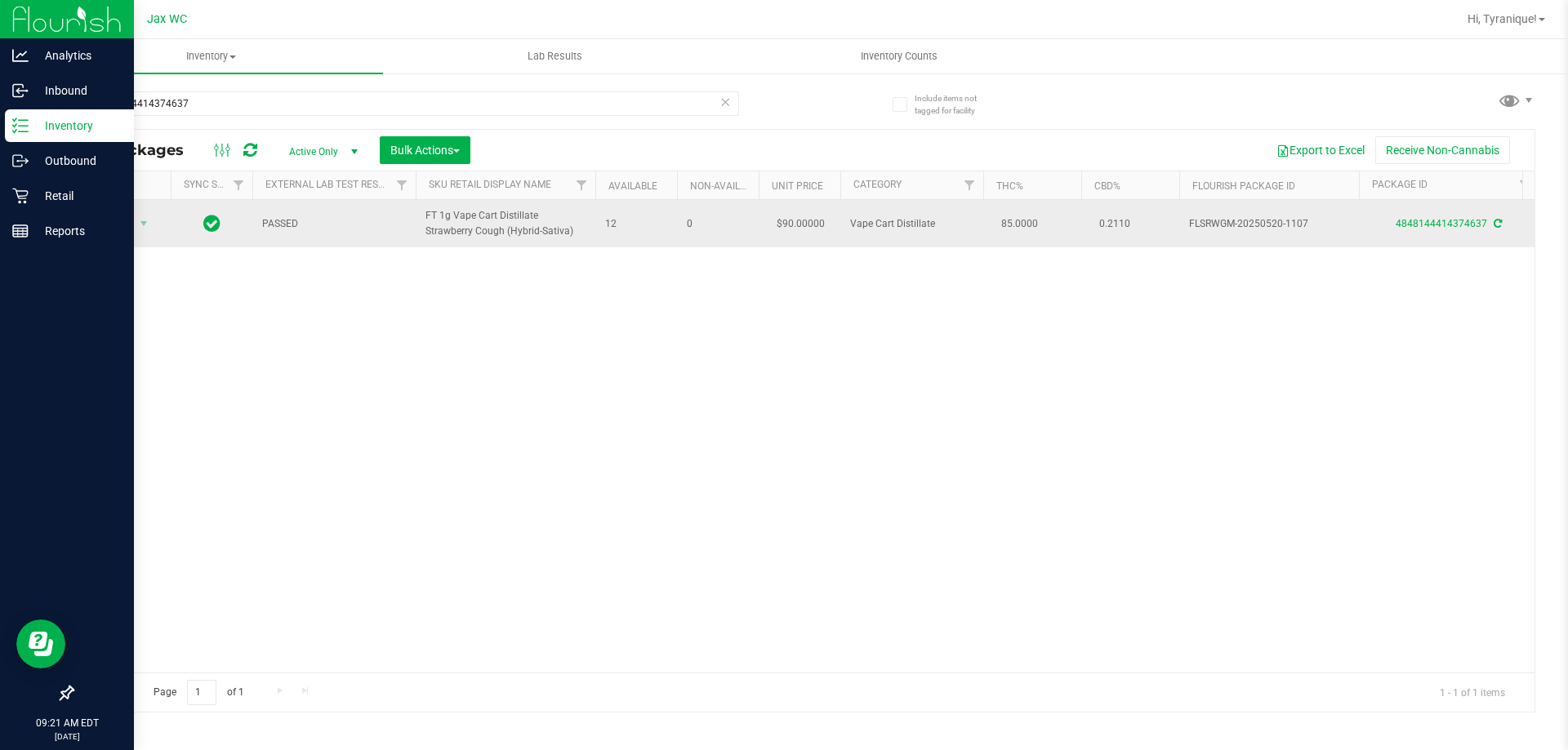
click at [116, 202] on td "Action Action Adjust qty Create package Edit attributes Global inventory Locate…" at bounding box center [121, 224] width 98 height 48
click at [128, 227] on span "Action" at bounding box center [111, 223] width 44 height 23
click at [117, 212] on span "Action" at bounding box center [111, 223] width 44 height 23
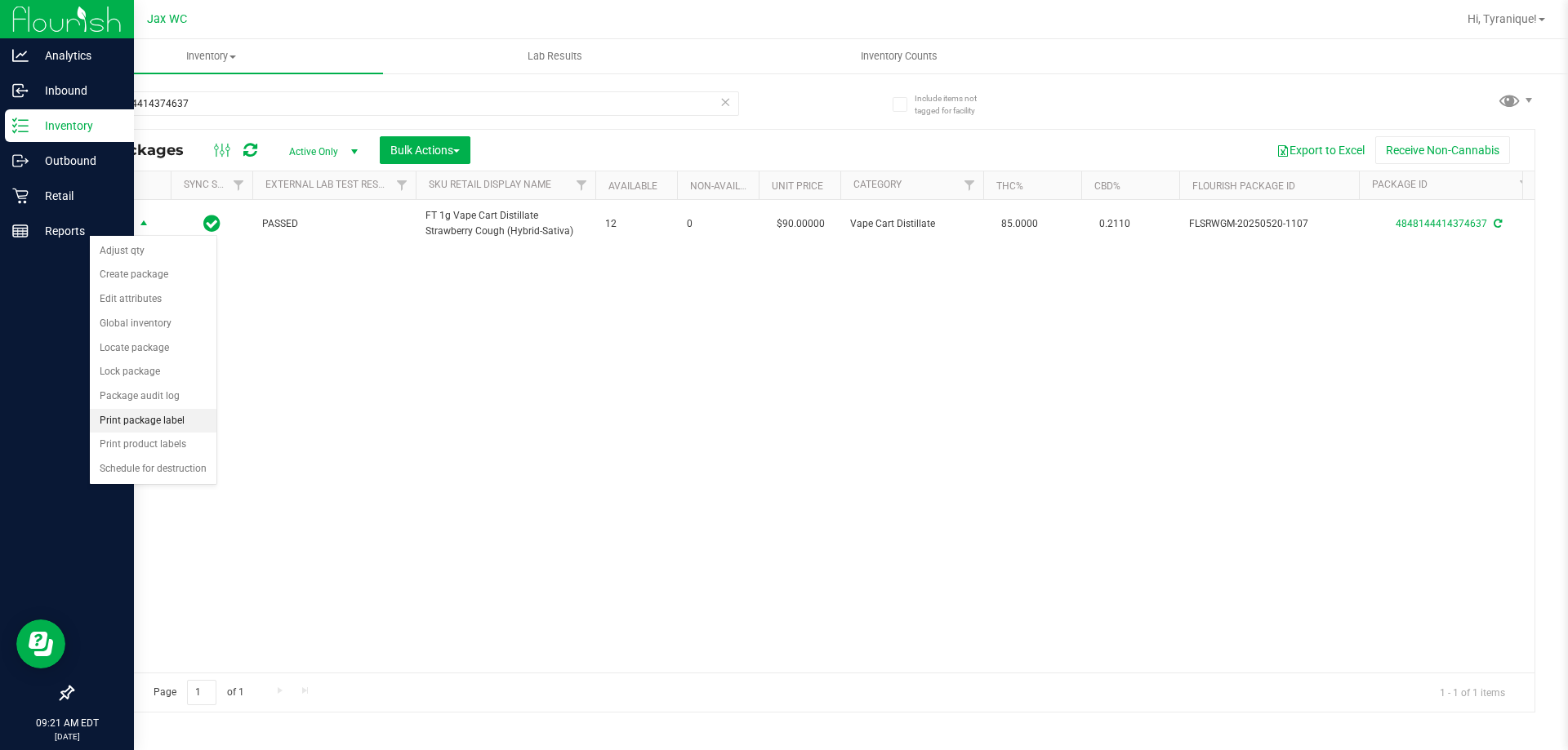
click at [143, 428] on li "Print package label" at bounding box center [153, 422] width 127 height 25
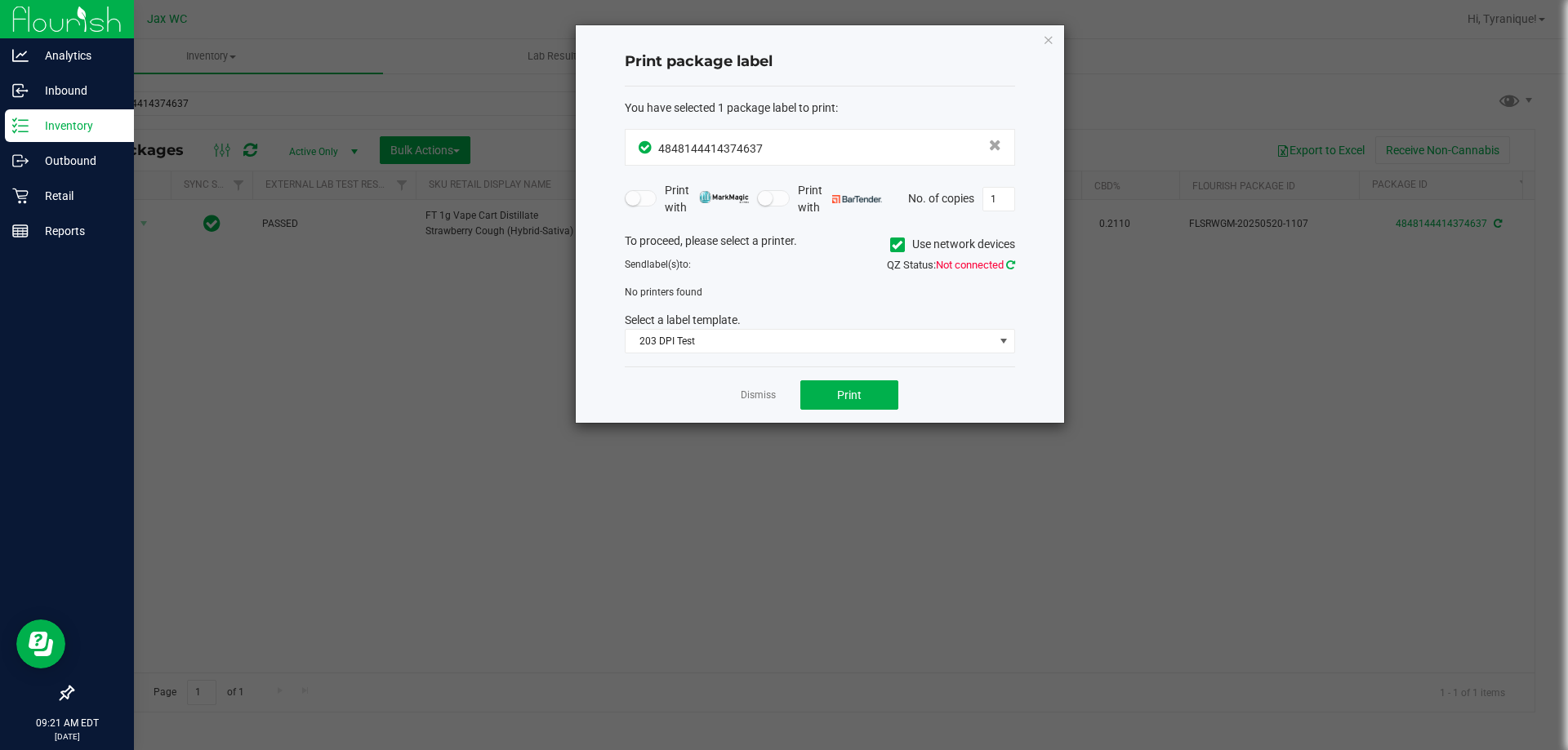
click at [1008, 269] on icon at bounding box center [1010, 264] width 9 height 10
click at [1006, 263] on icon at bounding box center [1010, 264] width 9 height 10
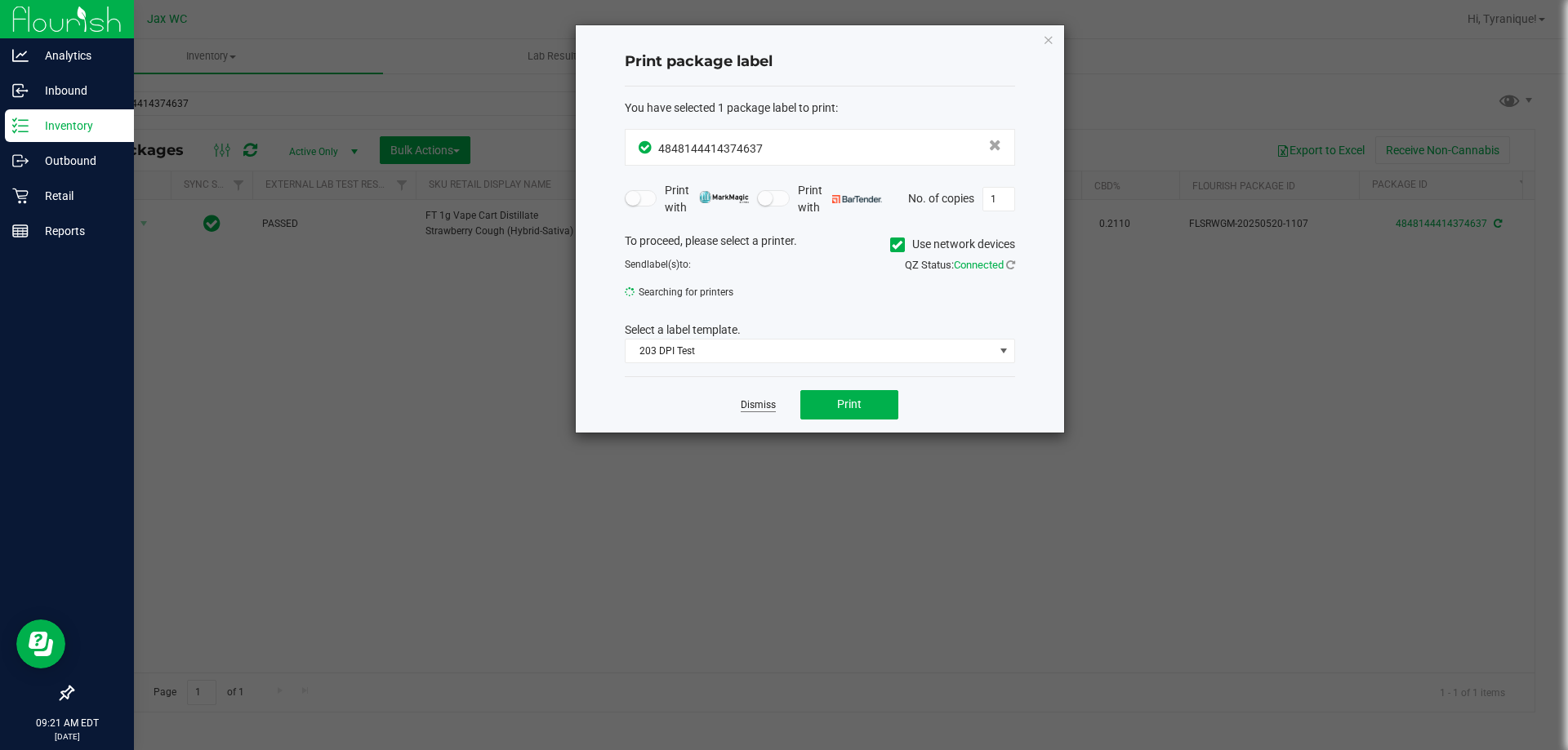
click at [753, 402] on link "Dismiss" at bounding box center [758, 406] width 35 height 14
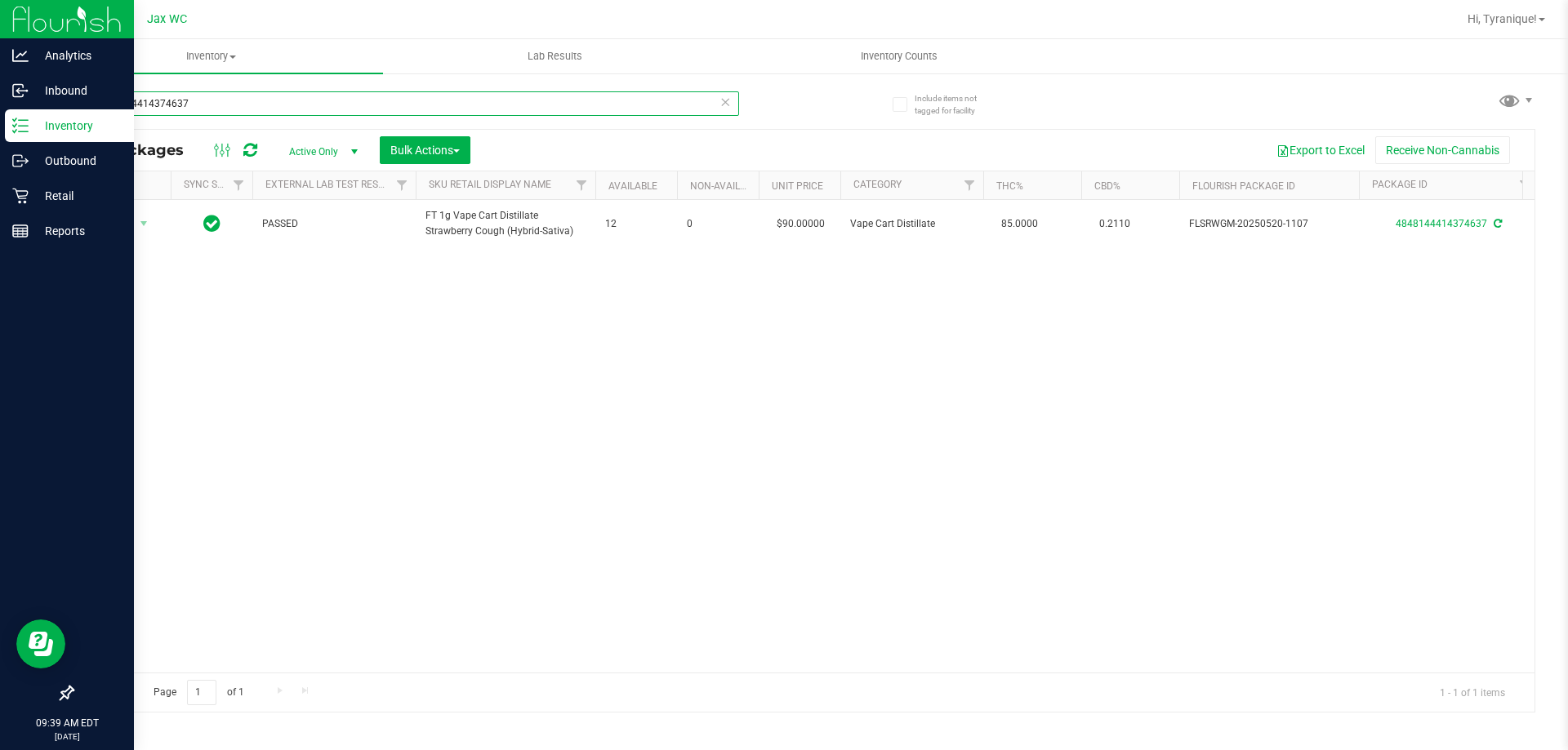
drag, startPoint x: 219, startPoint y: 103, endPoint x: 47, endPoint y: 93, distance: 172.3
click at [47, 93] on div "Include items not tagged for facility 4848144414374637 All Packages Active Only…" at bounding box center [804, 321] width 1529 height 498
type input "8483274966876167"
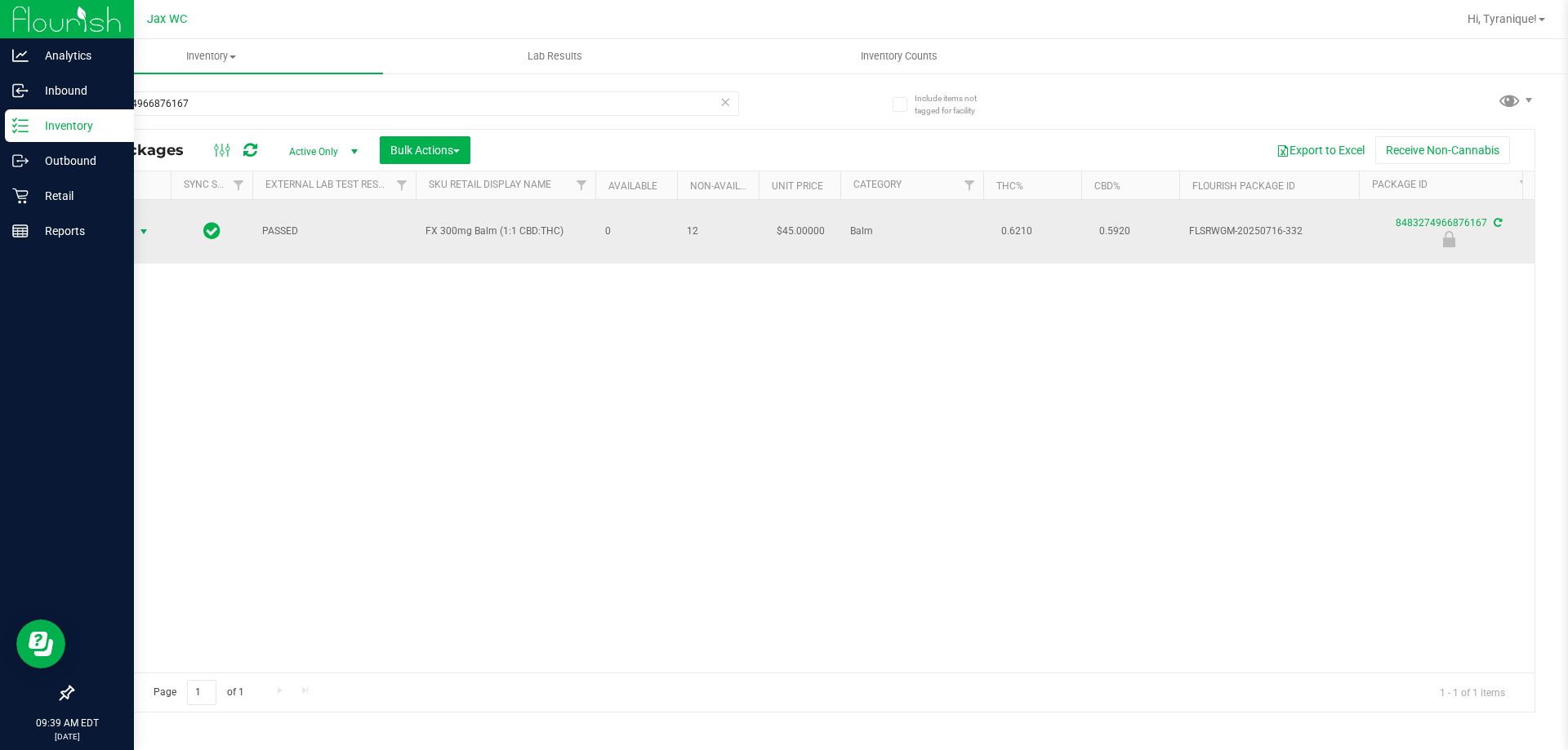
click at [122, 228] on span "Action" at bounding box center [111, 232] width 44 height 23
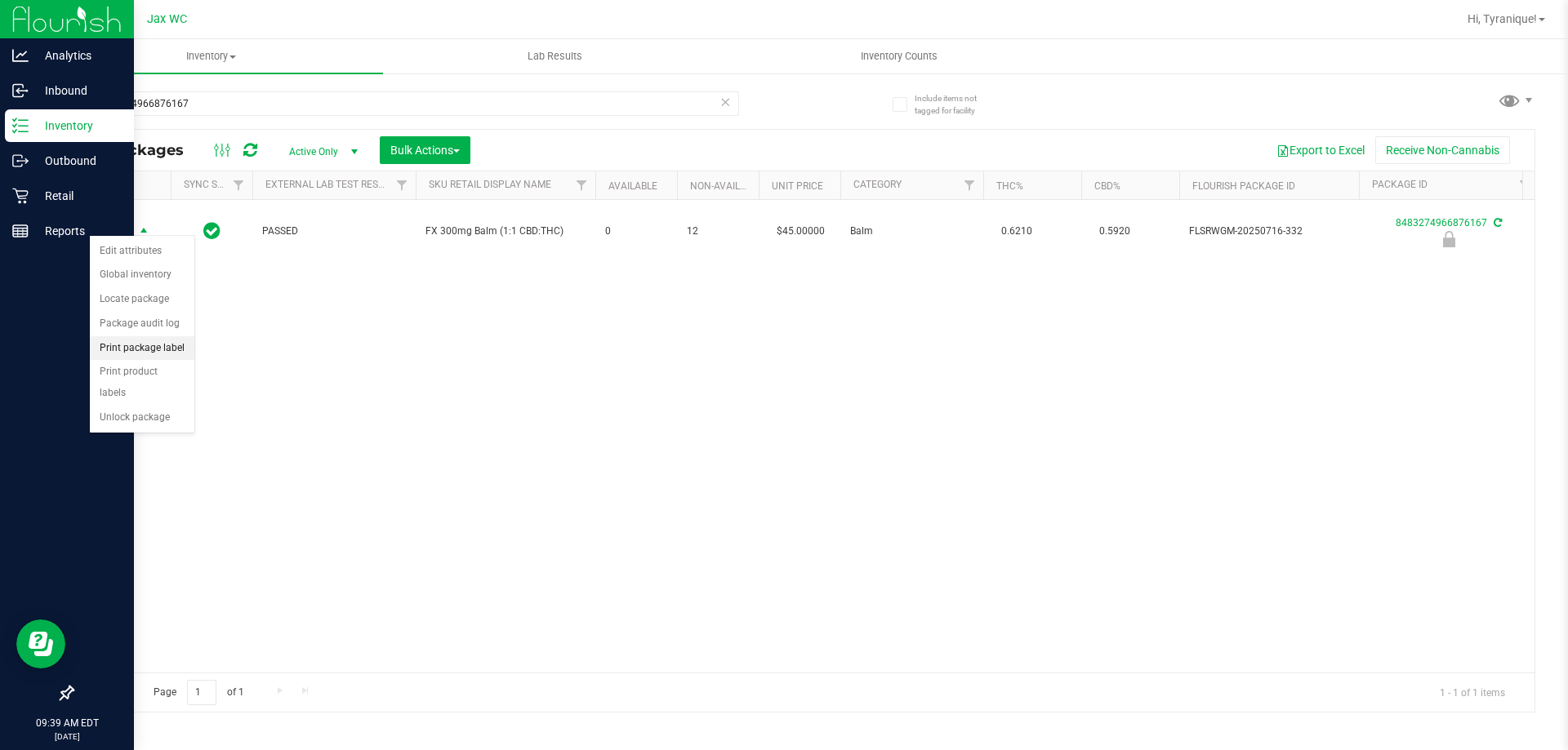
click at [162, 352] on li "Print package label" at bounding box center [142, 349] width 105 height 25
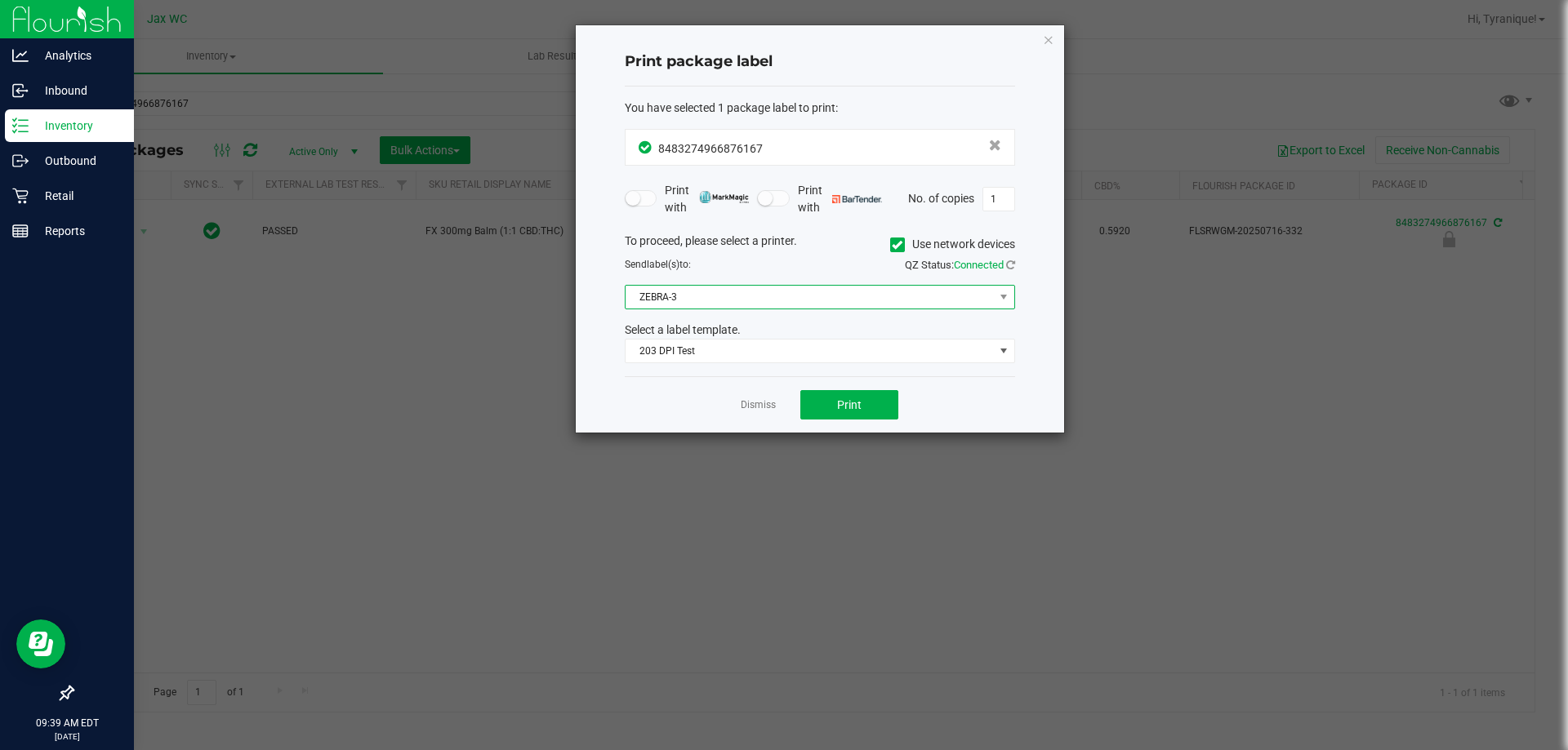
click at [749, 293] on span "ZEBRA-3" at bounding box center [809, 297] width 368 height 23
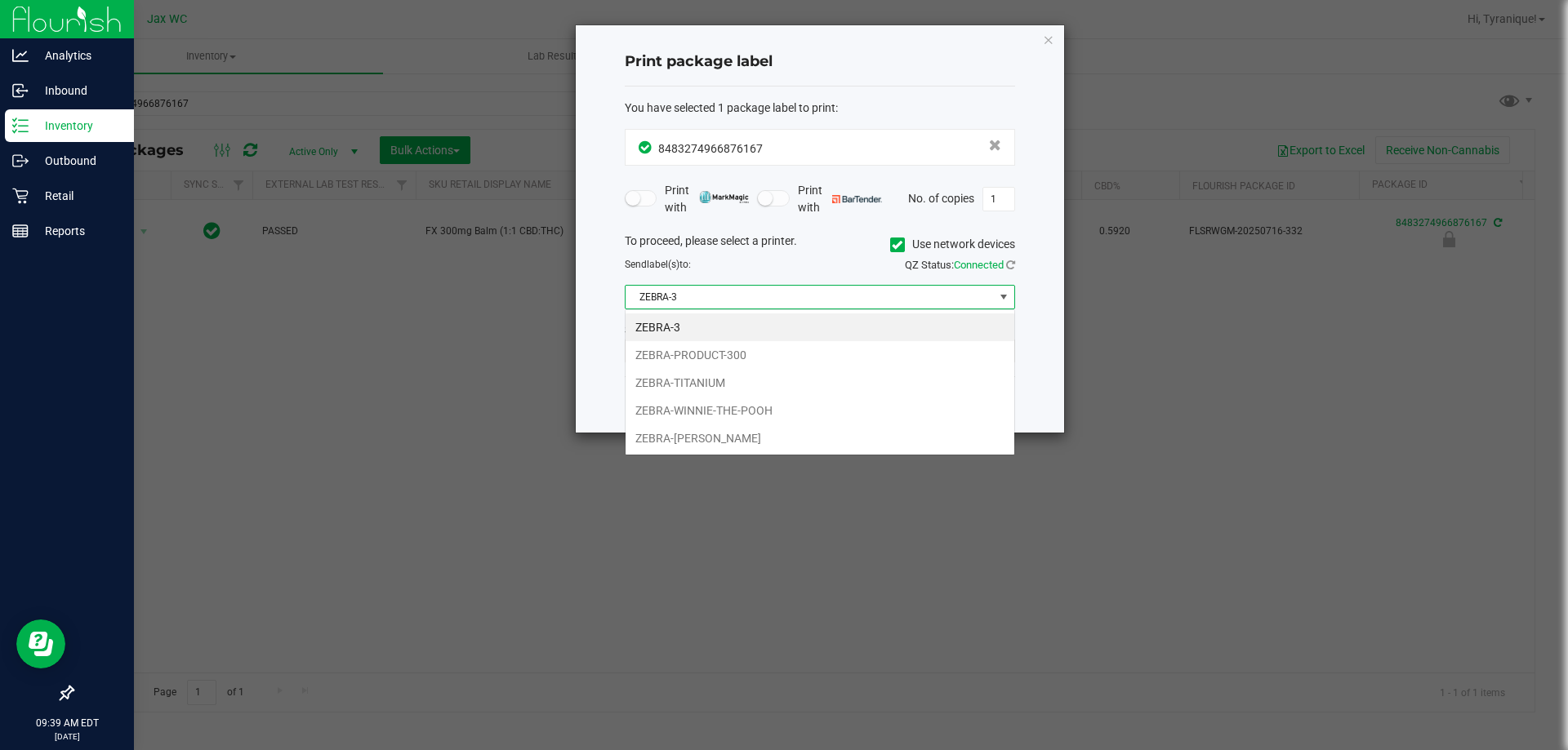
scroll to position [25, 390]
click at [697, 438] on li "ZEBRA-[PERSON_NAME]" at bounding box center [819, 438] width 388 height 28
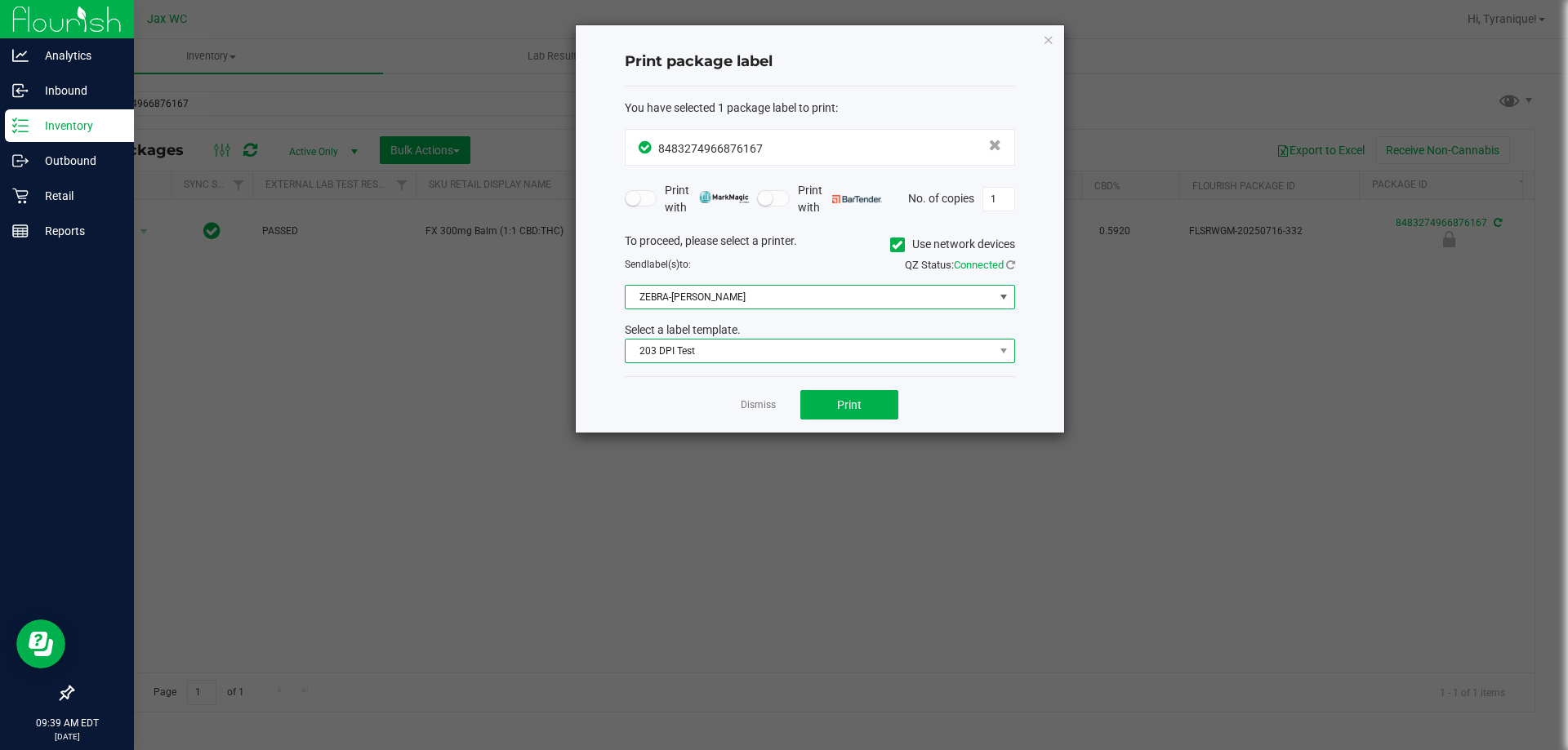
click at [743, 351] on span "203 DPI Test" at bounding box center [809, 351] width 368 height 23
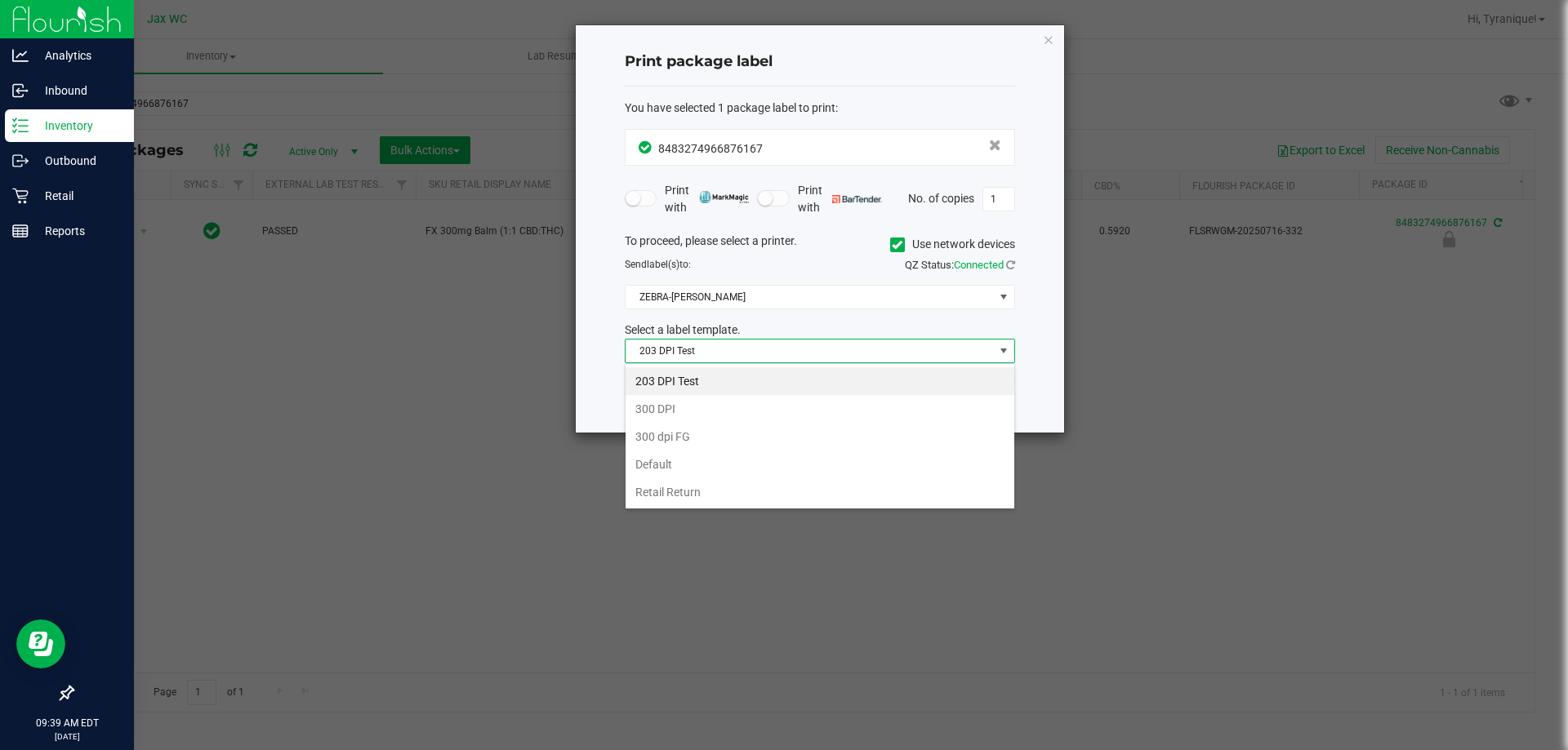
click at [743, 351] on span "203 DPI Test" at bounding box center [809, 351] width 368 height 23
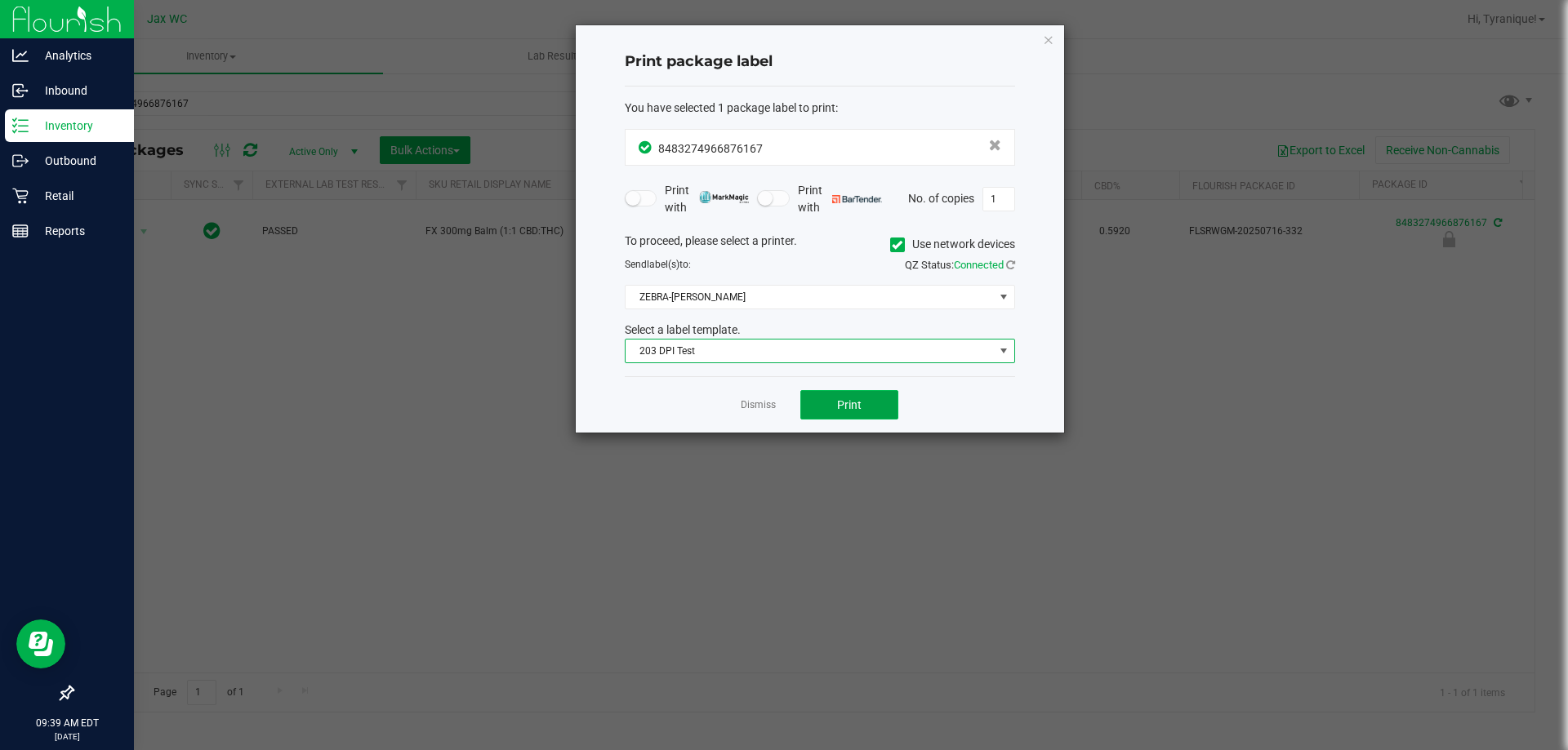
click at [827, 409] on button "Print" at bounding box center [849, 405] width 98 height 30
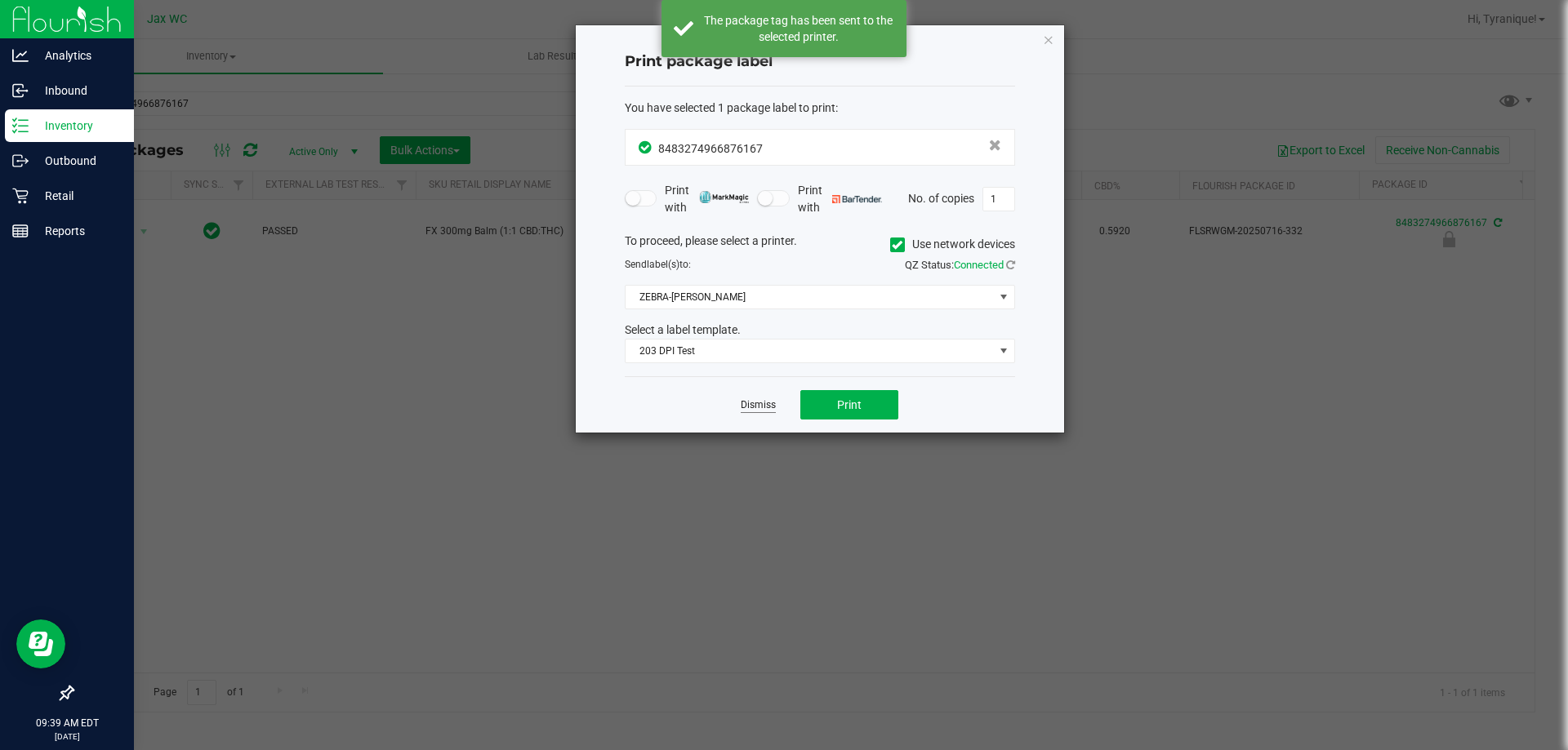
click at [745, 404] on link "Dismiss" at bounding box center [758, 406] width 35 height 14
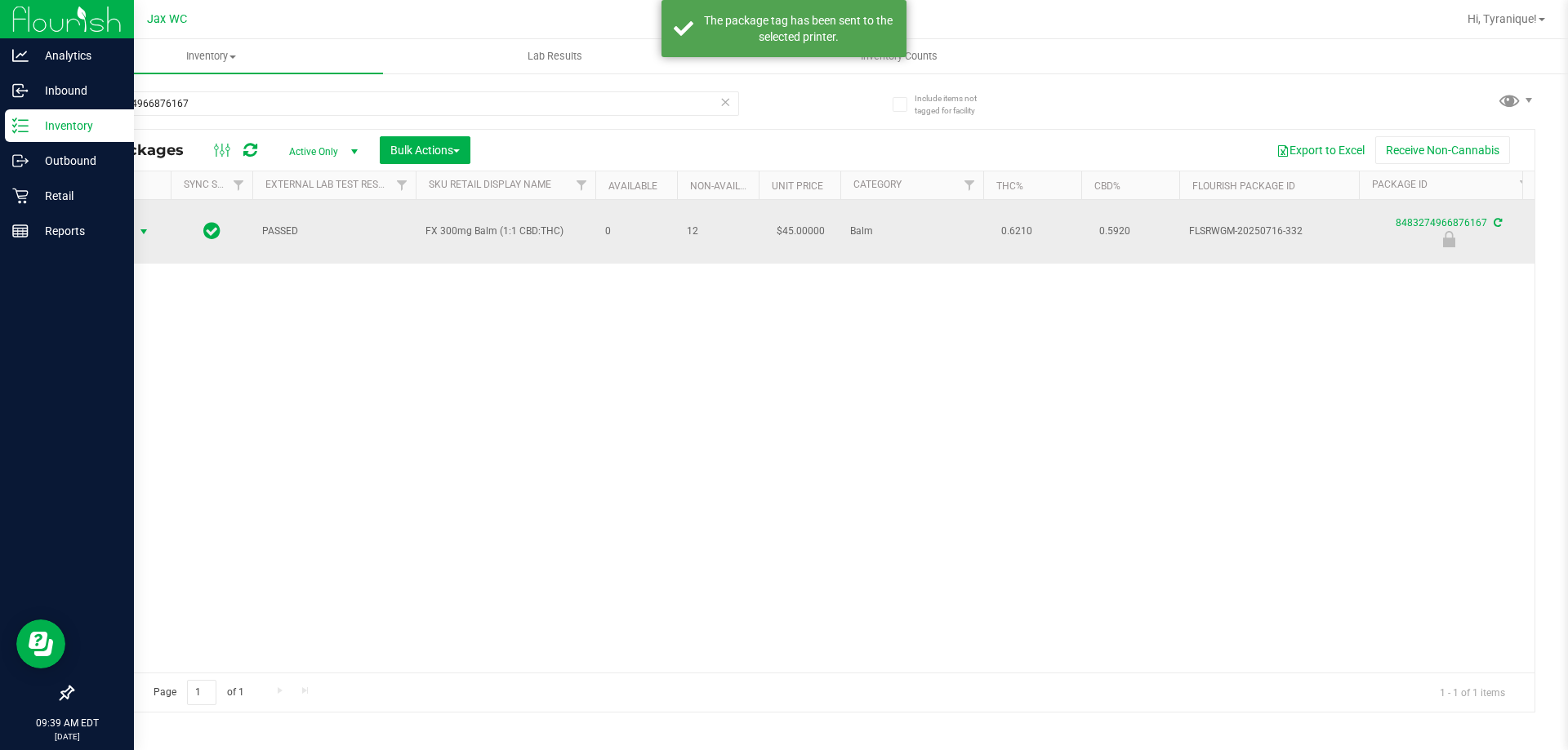
click at [129, 229] on span "Action" at bounding box center [111, 232] width 44 height 23
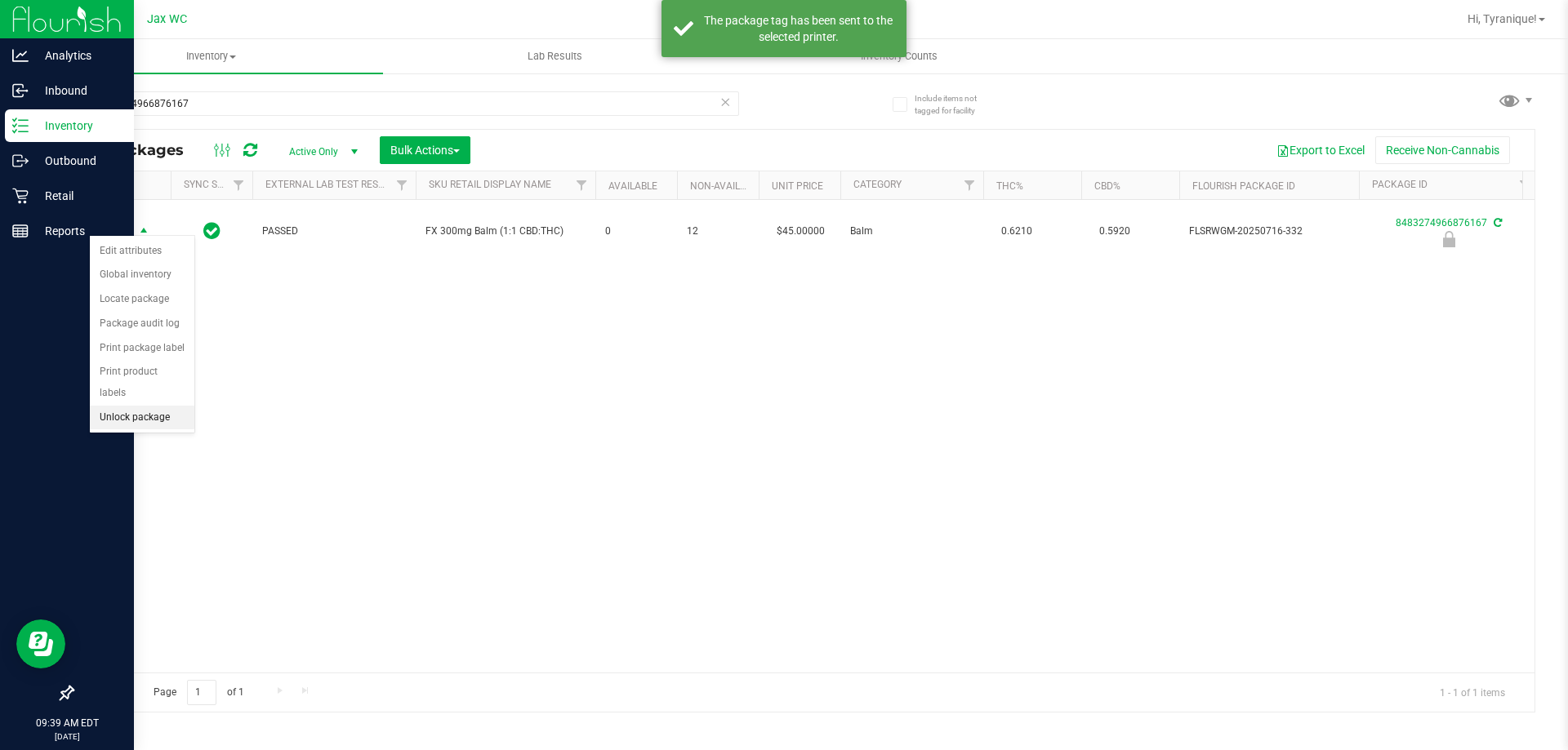
click at [135, 406] on li "Unlock package" at bounding box center [142, 418] width 105 height 25
